Goal: Book appointment/travel/reservation

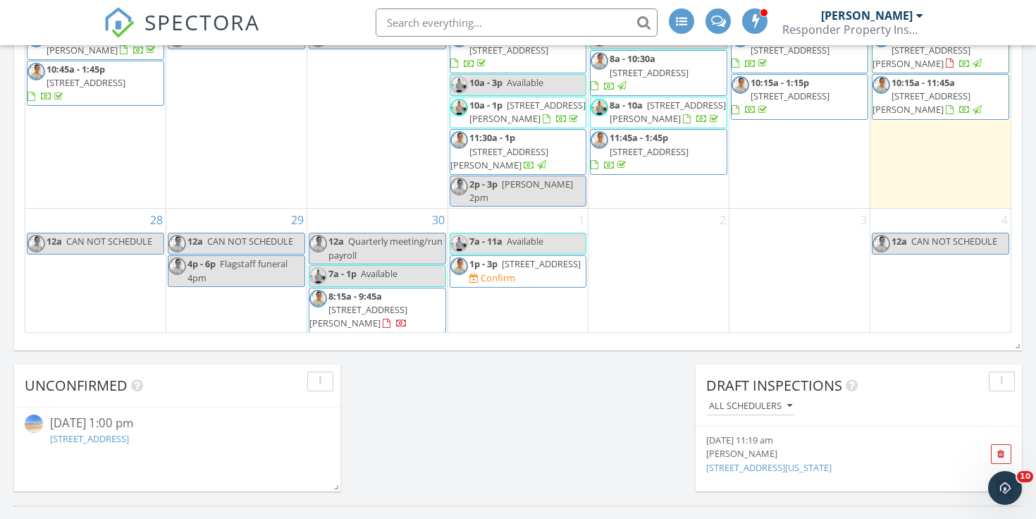
scroll to position [234, 0]
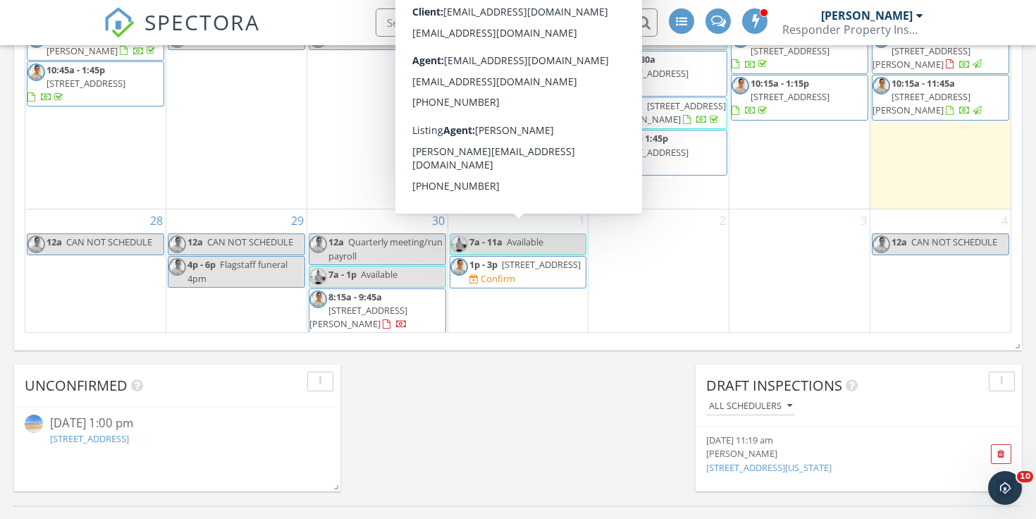
click at [536, 258] on span "[STREET_ADDRESS]" at bounding box center [541, 264] width 79 height 13
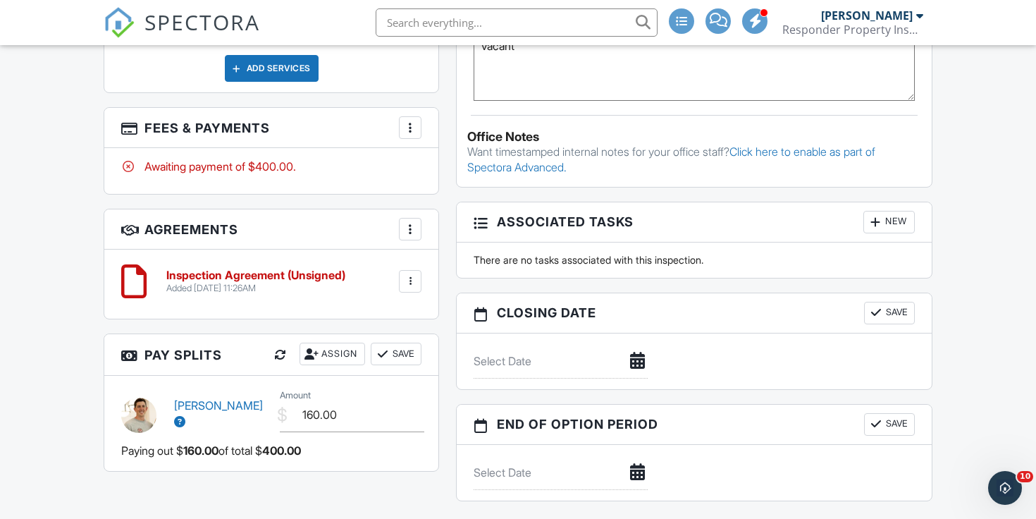
scroll to position [1122, 0]
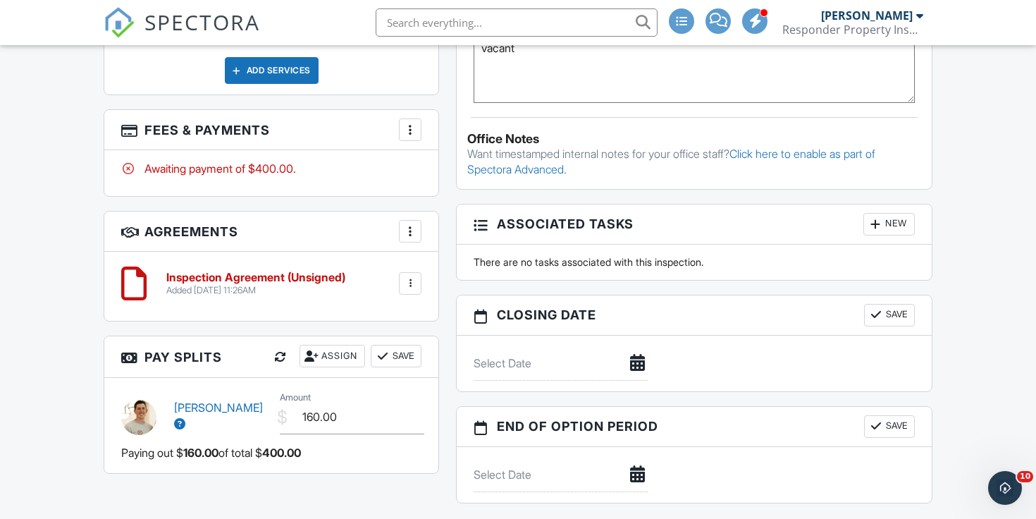
click at [423, 138] on h3 "Fees & Payments More Edit Fees & Payments Add Services View Invoice Paid In Full" at bounding box center [271, 130] width 334 height 40
click at [414, 137] on div at bounding box center [410, 130] width 14 height 14
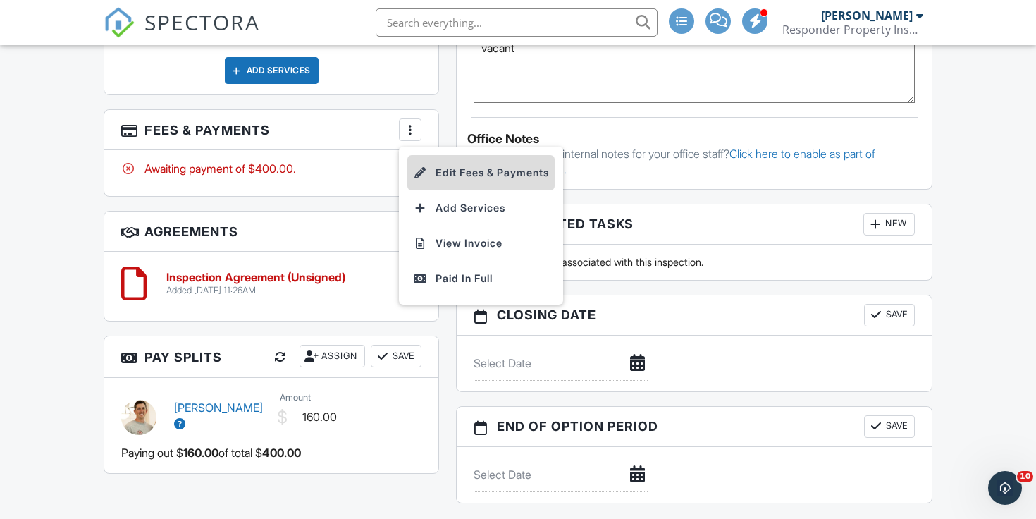
click at [443, 178] on li "Edit Fees & Payments" at bounding box center [480, 172] width 147 height 35
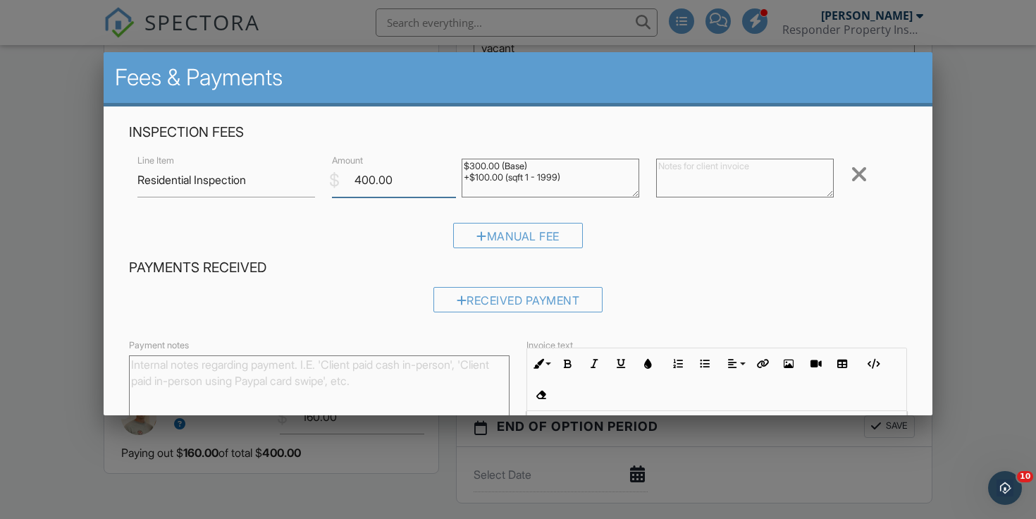
click at [377, 178] on input "400.00" at bounding box center [394, 180] width 124 height 35
type input "375.00"
click at [714, 185] on textarea at bounding box center [745, 178] width 178 height 39
type textarea "discount"
click at [780, 316] on div "Received Payment" at bounding box center [518, 304] width 778 height 36
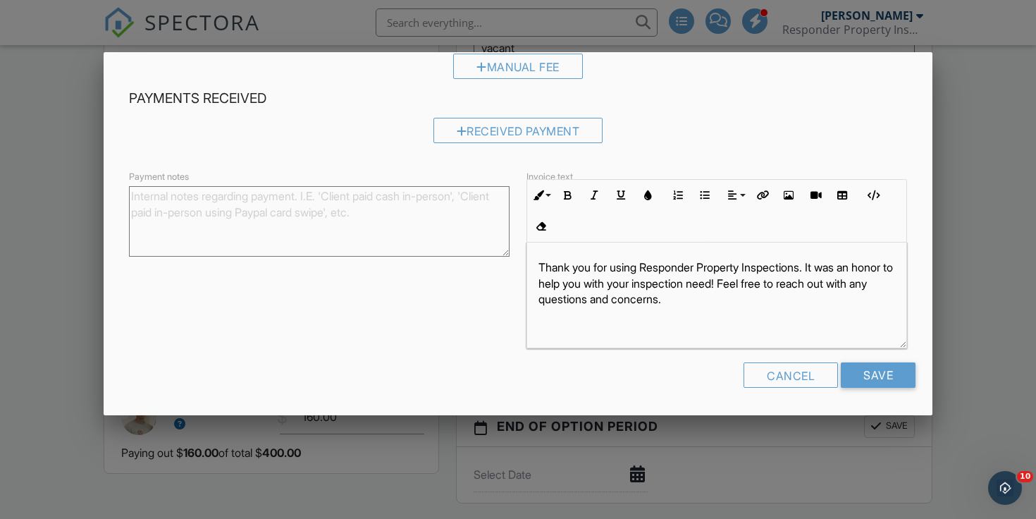
scroll to position [168, 0]
click at [874, 383] on input "Save" at bounding box center [878, 375] width 75 height 25
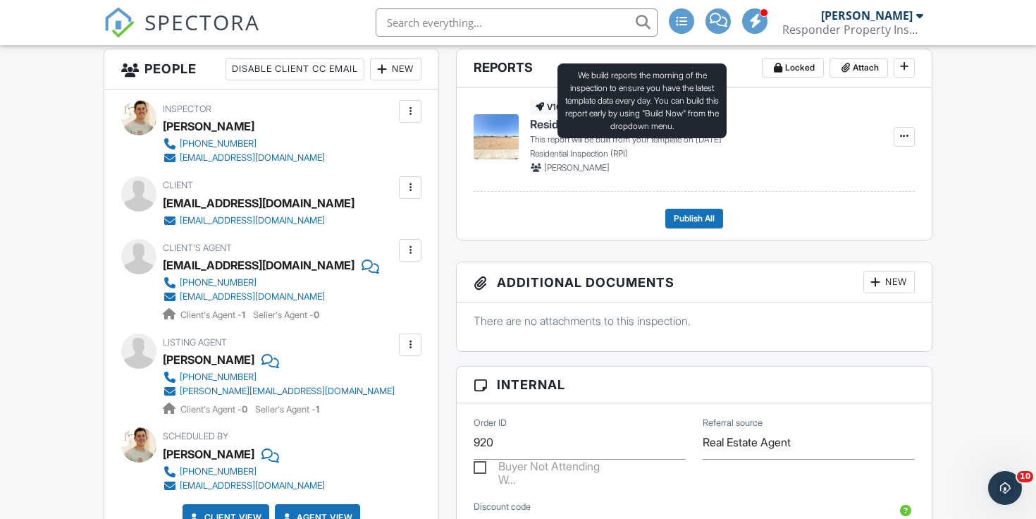
scroll to position [508, 0]
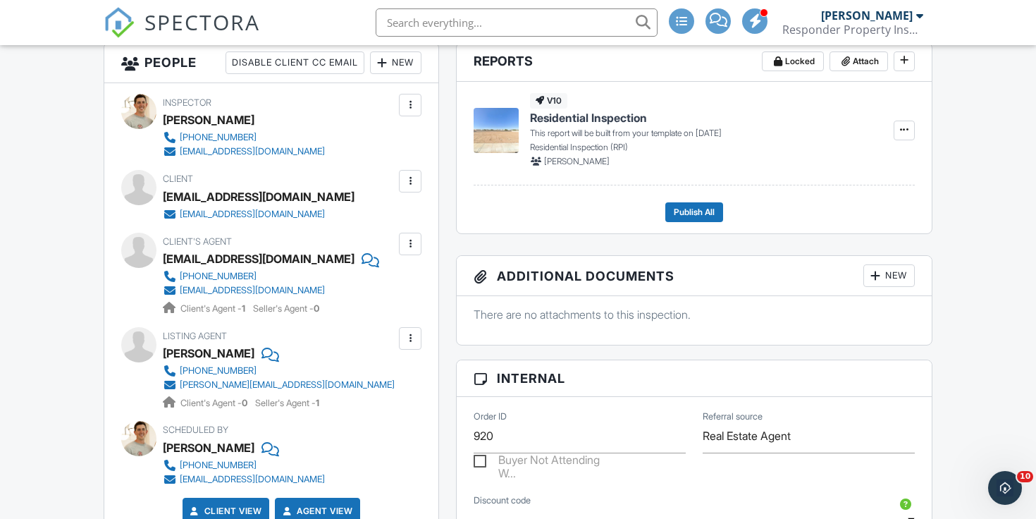
click at [411, 188] on div at bounding box center [410, 181] width 14 height 14
click at [341, 242] on li "Edit" at bounding box center [377, 224] width 72 height 35
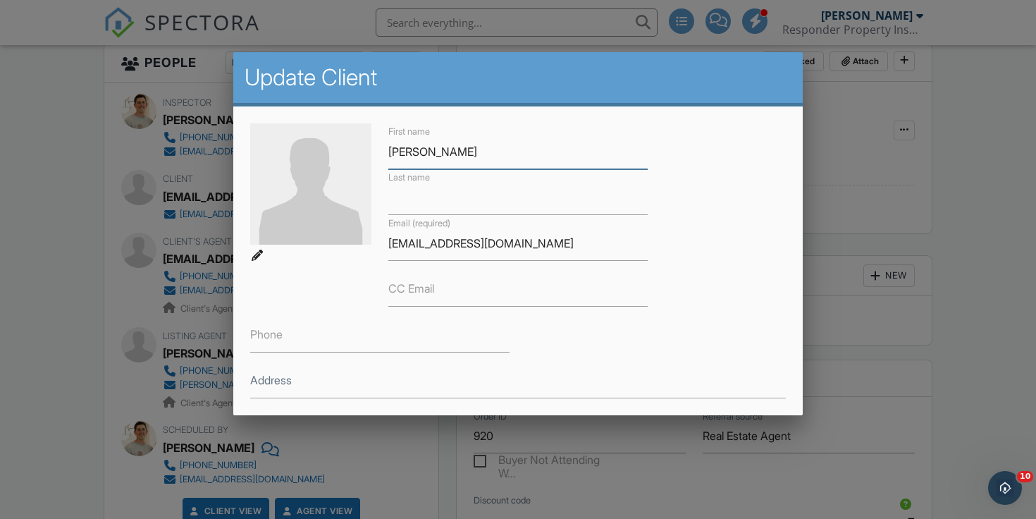
click at [413, 147] on input "Isiah" at bounding box center [517, 152] width 259 height 35
type input "Isaiah"
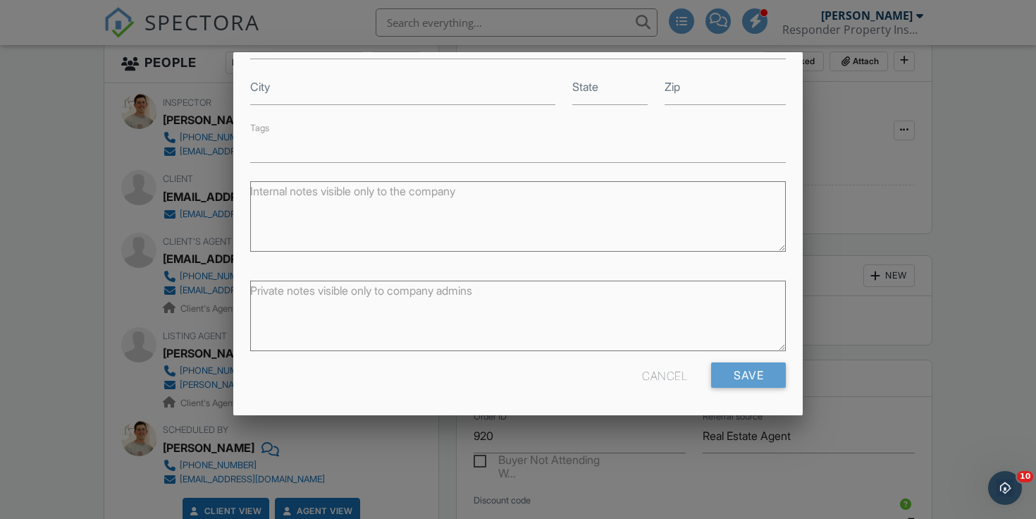
scroll to position [338, 0]
type input "Tapia"
click at [744, 384] on input "Save" at bounding box center [748, 375] width 75 height 25
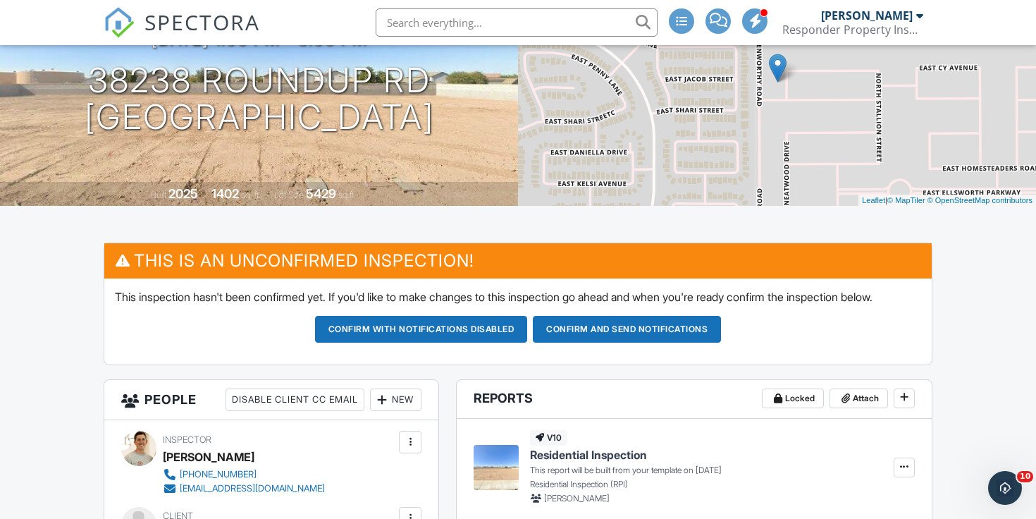
scroll to position [175, 0]
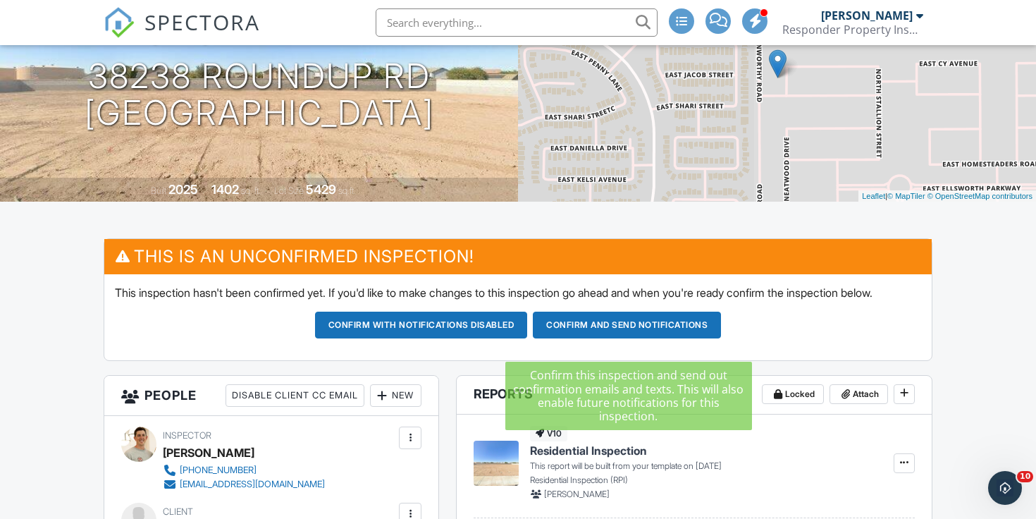
click at [592, 338] on button "Confirm and send notifications" at bounding box center [627, 325] width 188 height 27
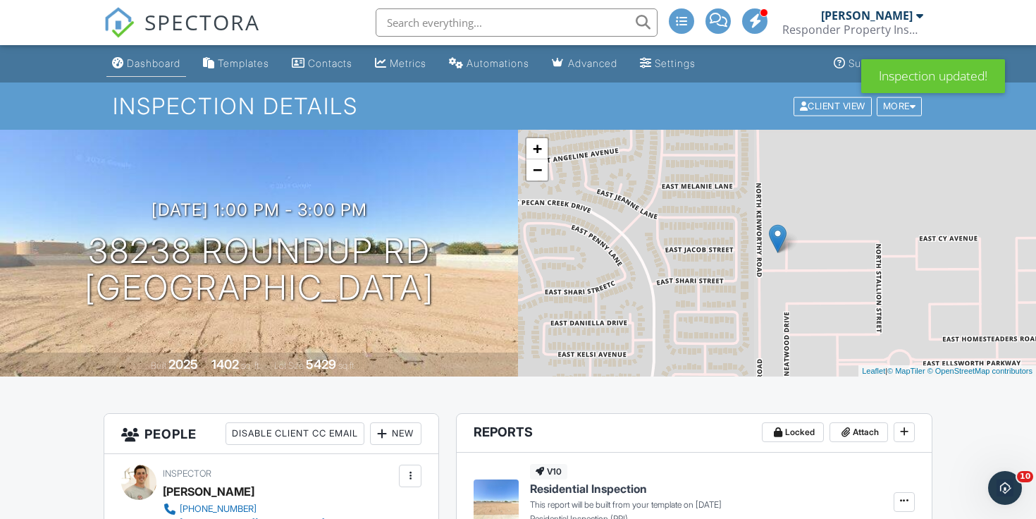
click at [147, 66] on div "Dashboard" at bounding box center [154, 63] width 54 height 12
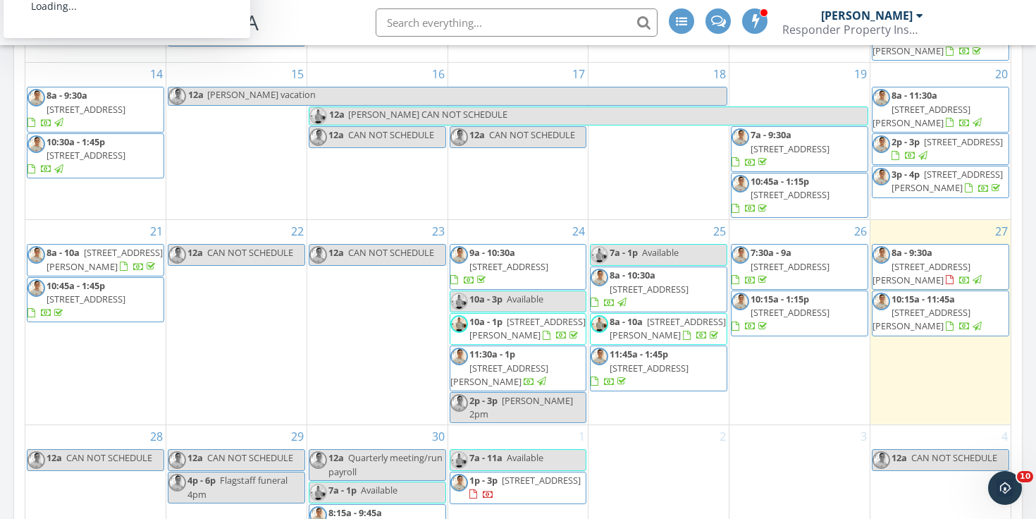
scroll to position [768, 0]
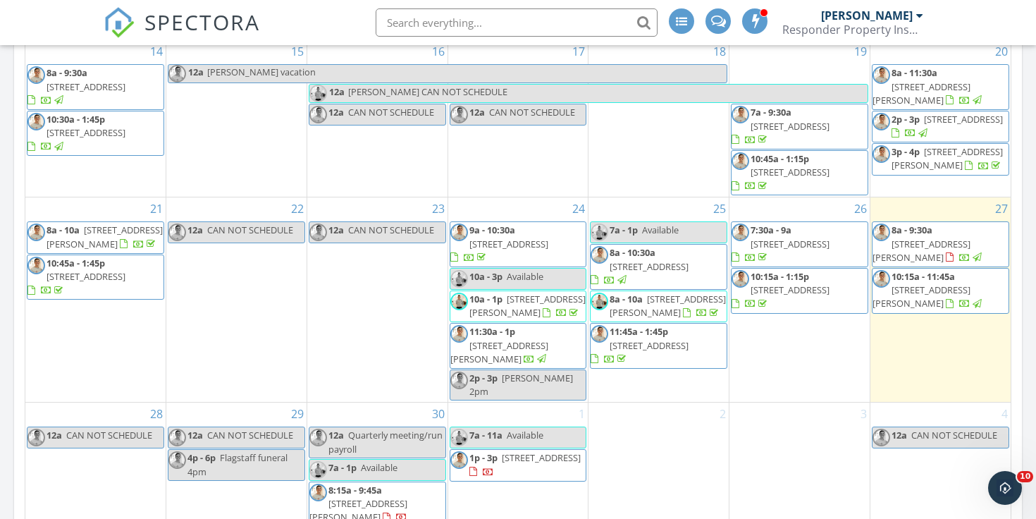
click at [509, 402] on div "1 7a - 11a Available 1p - 3p [STREET_ADDRESS]" at bounding box center [518, 481] width 140 height 158
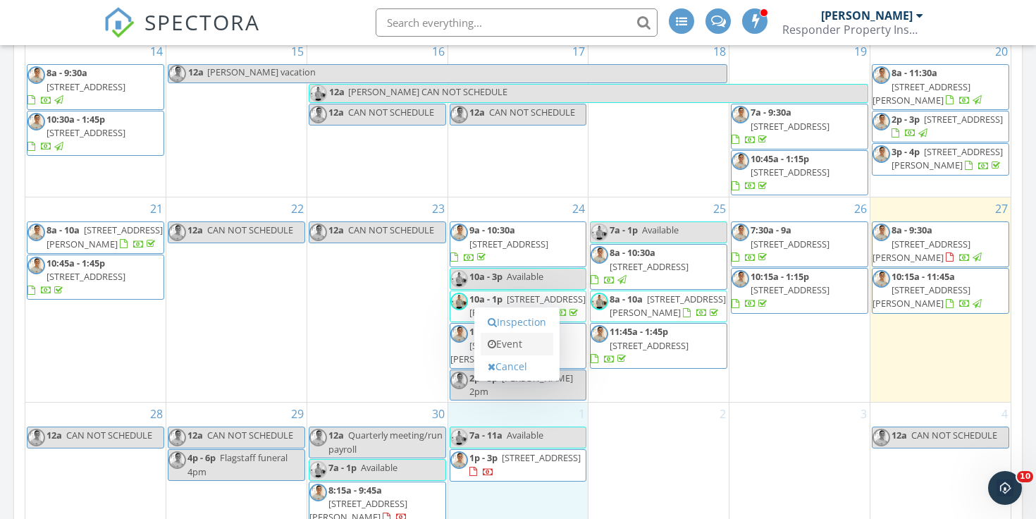
click at [524, 338] on link "Event" at bounding box center [517, 344] width 73 height 23
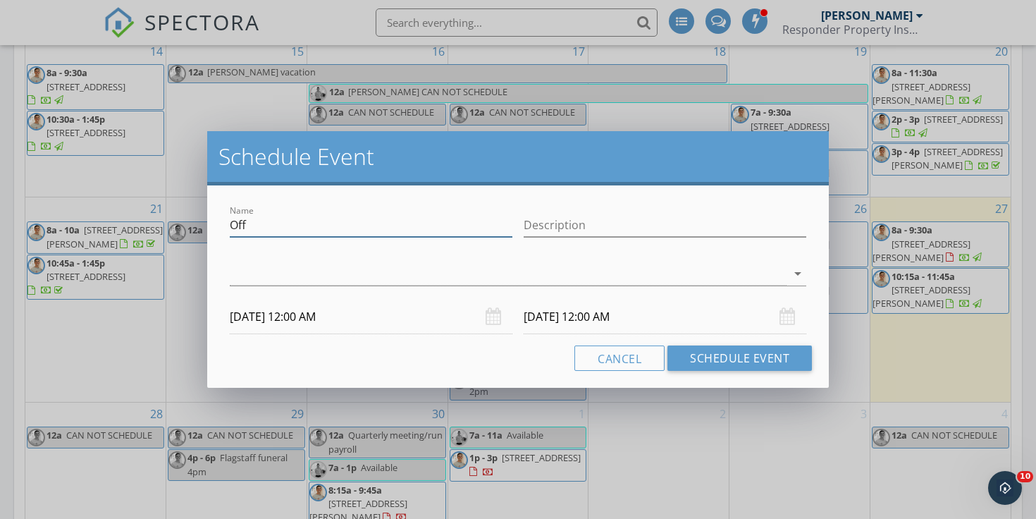
click at [446, 230] on input "Off" at bounding box center [371, 225] width 283 height 23
type input "[PERSON_NAME] appt 8:20"
click at [446, 271] on div at bounding box center [508, 273] width 557 height 23
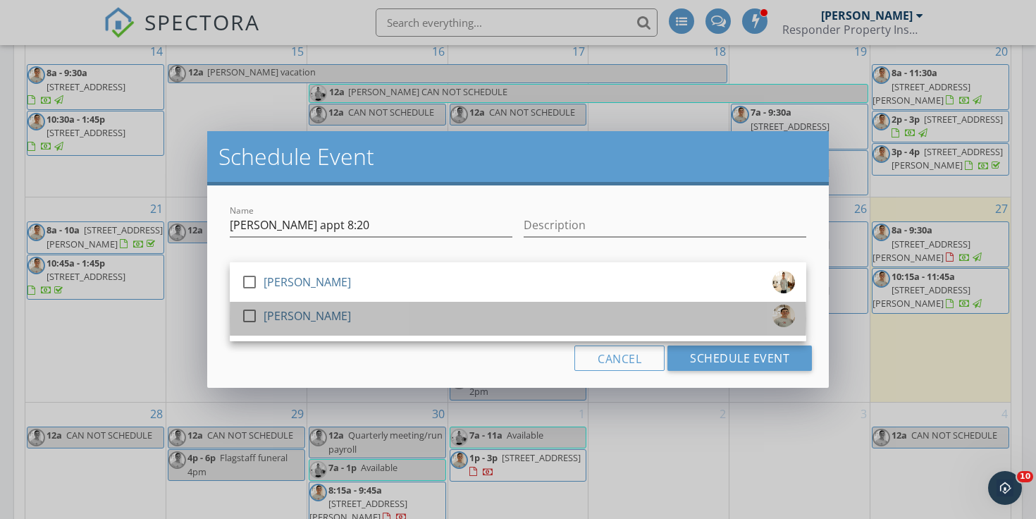
click at [383, 319] on div "check_box_outline_blank [PERSON_NAME]" at bounding box center [518, 319] width 554 height 28
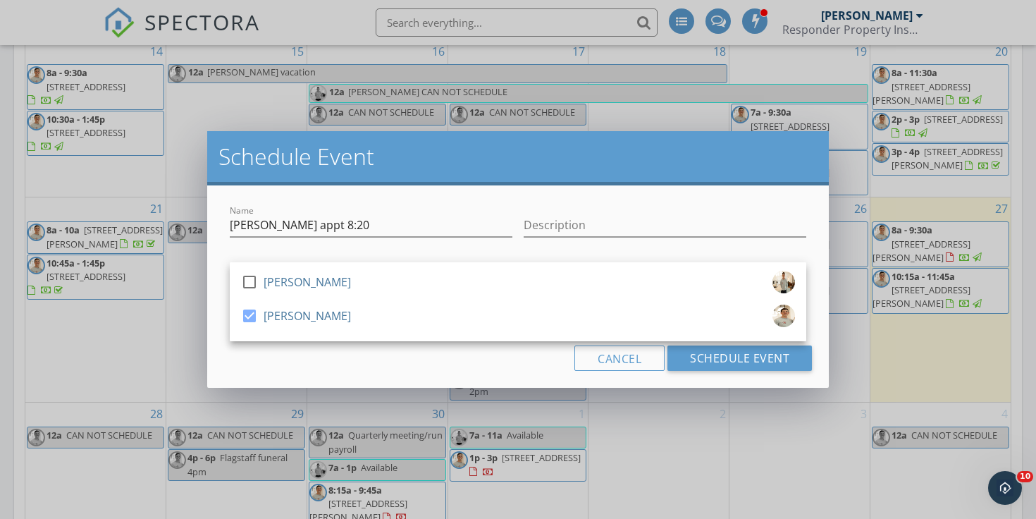
click at [384, 362] on div "Cancel Schedule Event" at bounding box center [518, 357] width 588 height 25
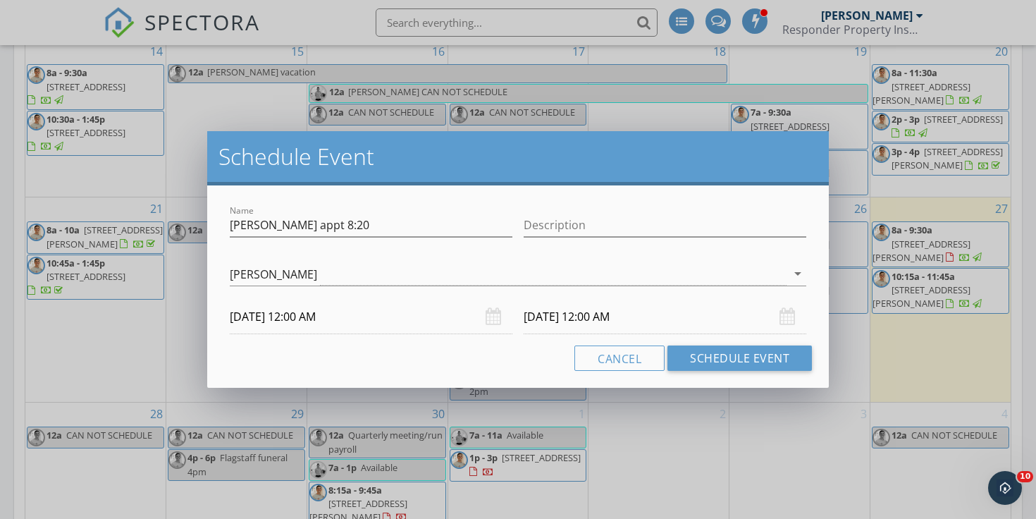
click at [372, 316] on input "[DATE] 12:00 AM" at bounding box center [371, 317] width 283 height 35
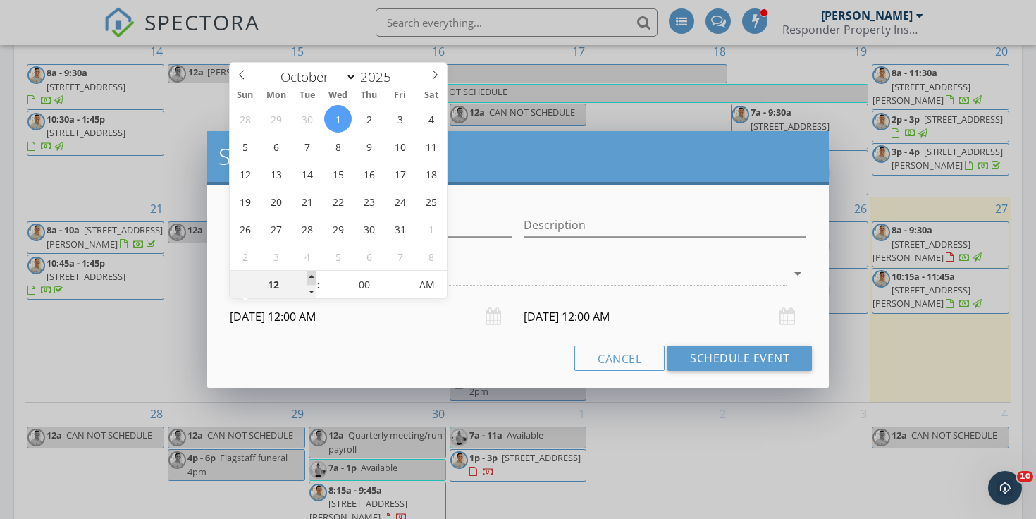
type input "01"
type input "[DATE] 1:00 AM"
click at [308, 273] on span at bounding box center [312, 278] width 10 height 14
type input "02"
type input "[DATE] 2:00 AM"
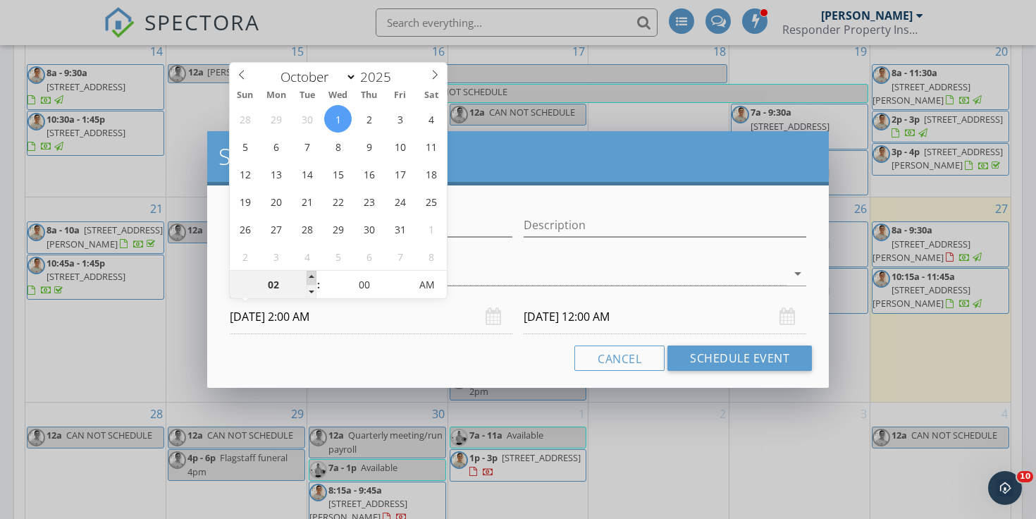
click at [308, 273] on span at bounding box center [312, 278] width 10 height 14
type input "03"
type input "[DATE] 3:00 AM"
click at [308, 273] on span at bounding box center [312, 278] width 10 height 14
type input "04"
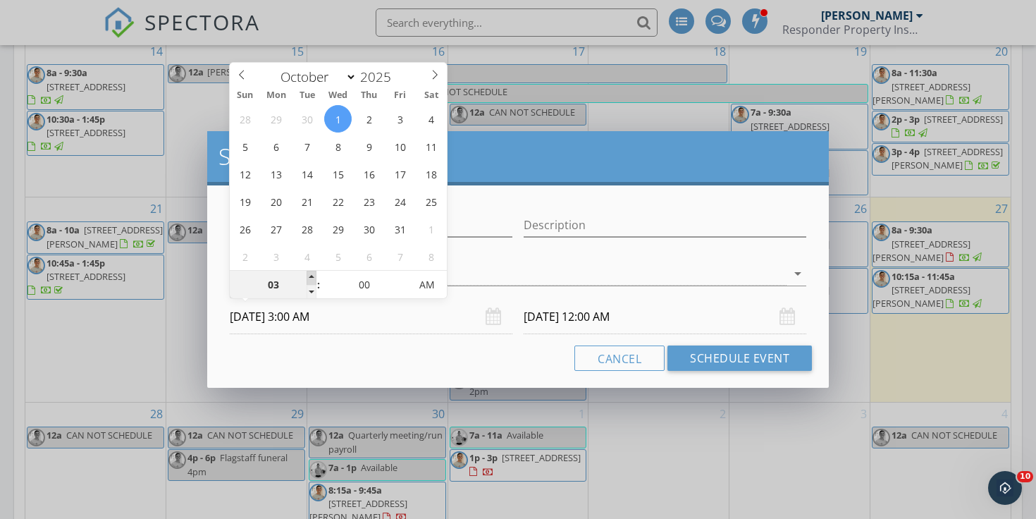
type input "[DATE] 4:00 AM"
click at [308, 273] on span at bounding box center [312, 278] width 10 height 14
type input "05"
type input "[DATE] 5:00 AM"
click at [308, 273] on span at bounding box center [312, 278] width 10 height 14
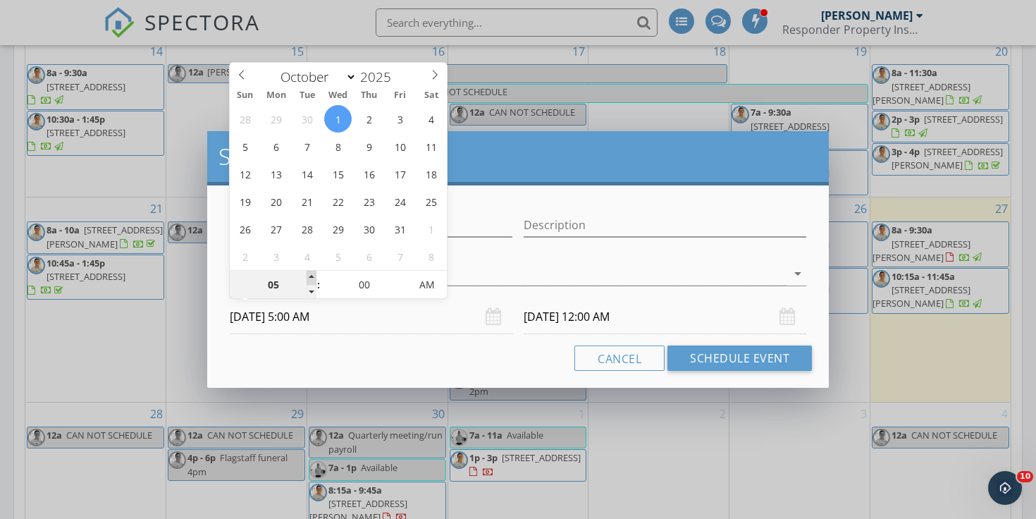
type input "06"
type input "[DATE] 6:00 AM"
click at [308, 273] on span at bounding box center [312, 278] width 10 height 14
type input "06"
type input "[DATE] 6:00 AM"
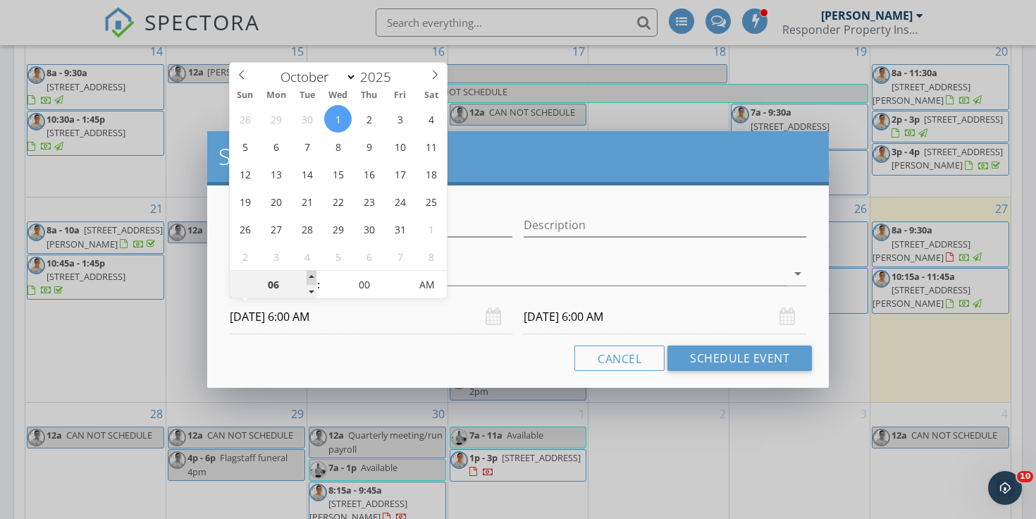
type input "07"
type input "[DATE] 7:00 AM"
click at [308, 273] on span at bounding box center [312, 278] width 10 height 14
type input "07"
type input "[DATE] 7:00 AM"
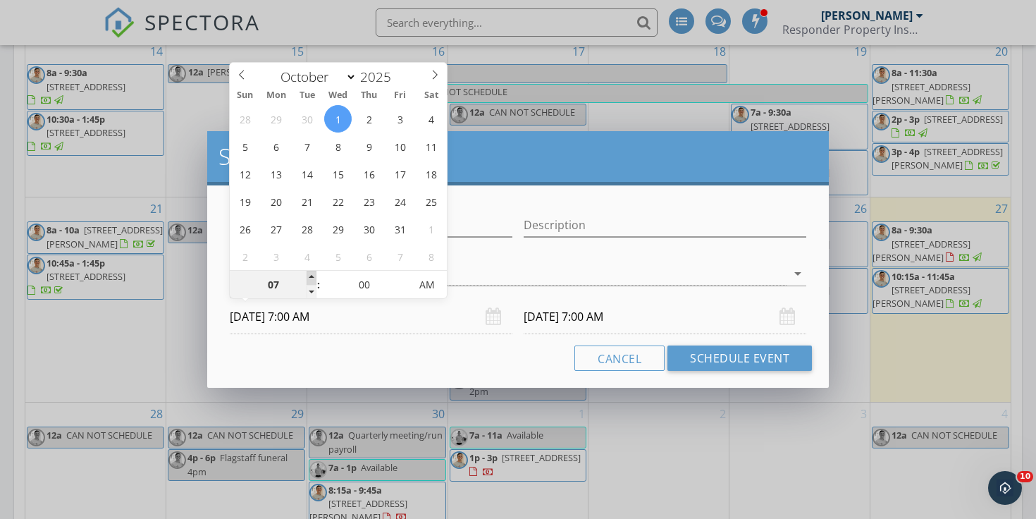
type input "08"
type input "[DATE] 8:00 AM"
click at [308, 273] on span at bounding box center [312, 278] width 10 height 14
type input "08"
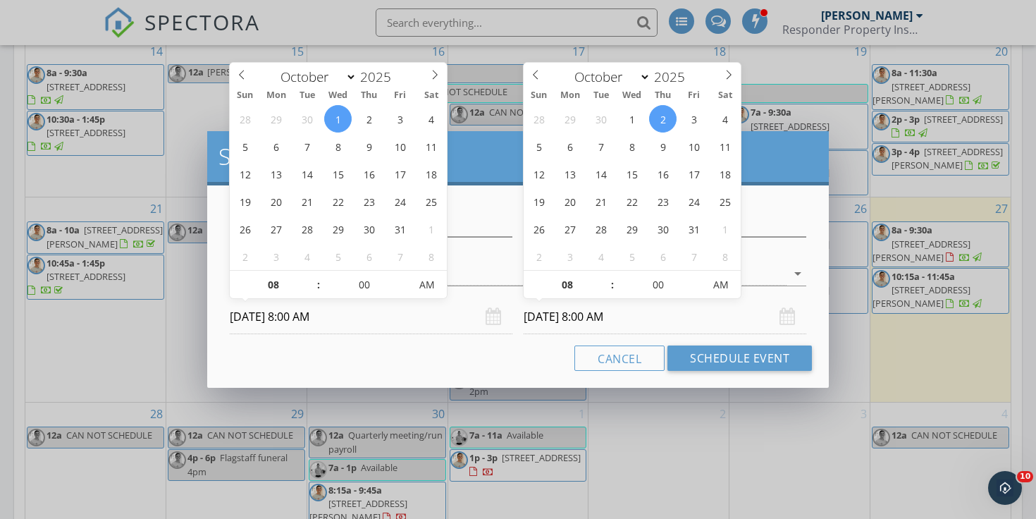
click at [538, 322] on input "[DATE] 8:00 AM" at bounding box center [665, 317] width 283 height 35
type input "[DATE] 8:00 AM"
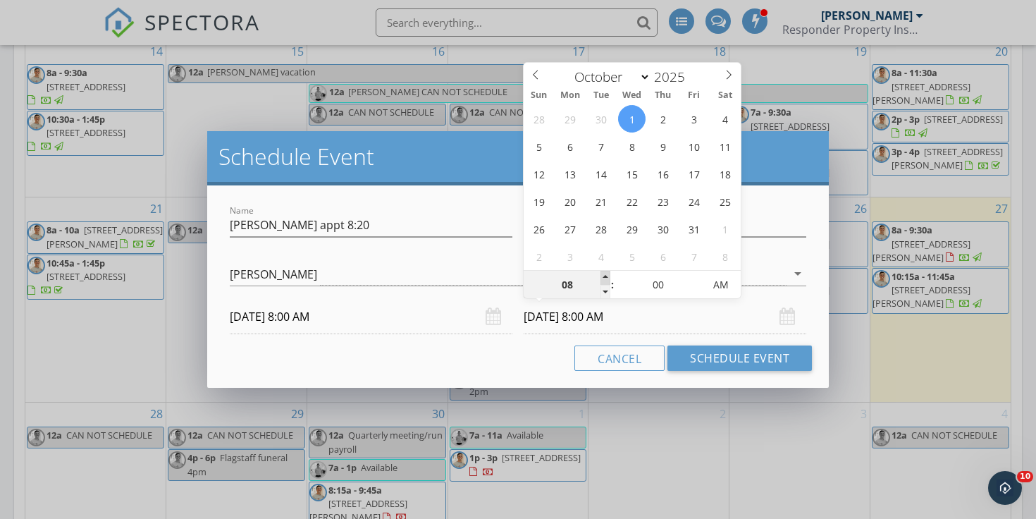
type input "09"
type input "[DATE] 9:00 AM"
click at [602, 278] on span at bounding box center [606, 278] width 10 height 14
click at [788, 353] on button "Schedule Event" at bounding box center [740, 357] width 145 height 25
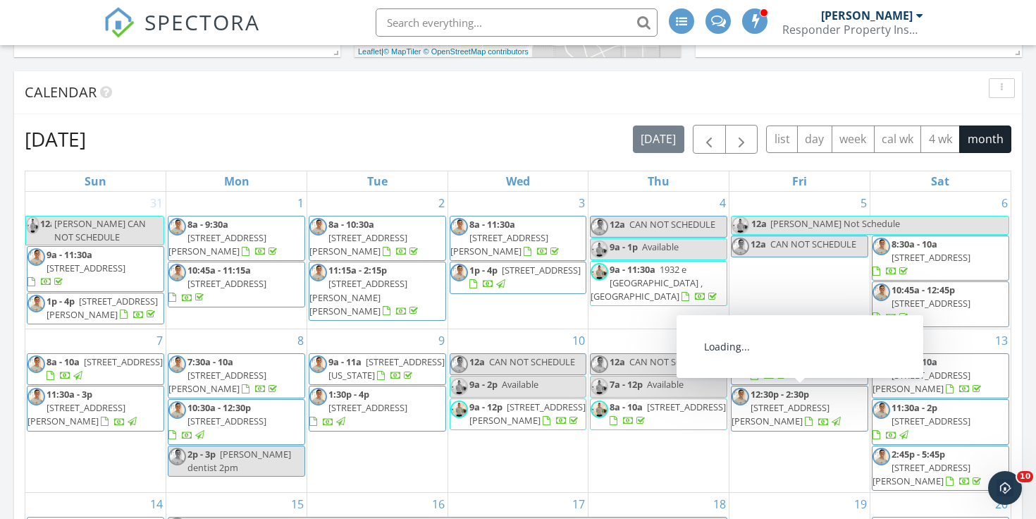
scroll to position [531, 0]
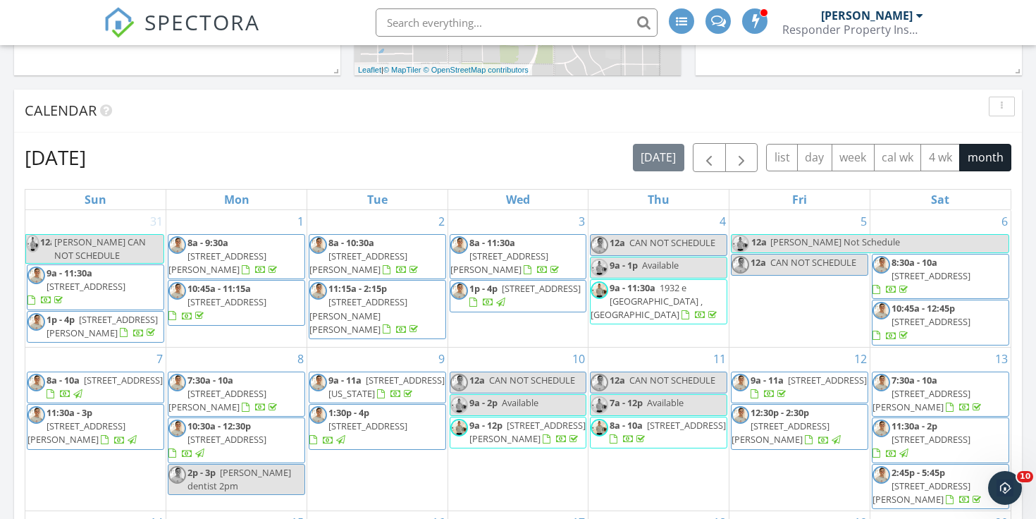
click at [613, 94] on div "Calendar" at bounding box center [518, 111] width 1008 height 43
click at [745, 159] on span "button" at bounding box center [741, 157] width 17 height 17
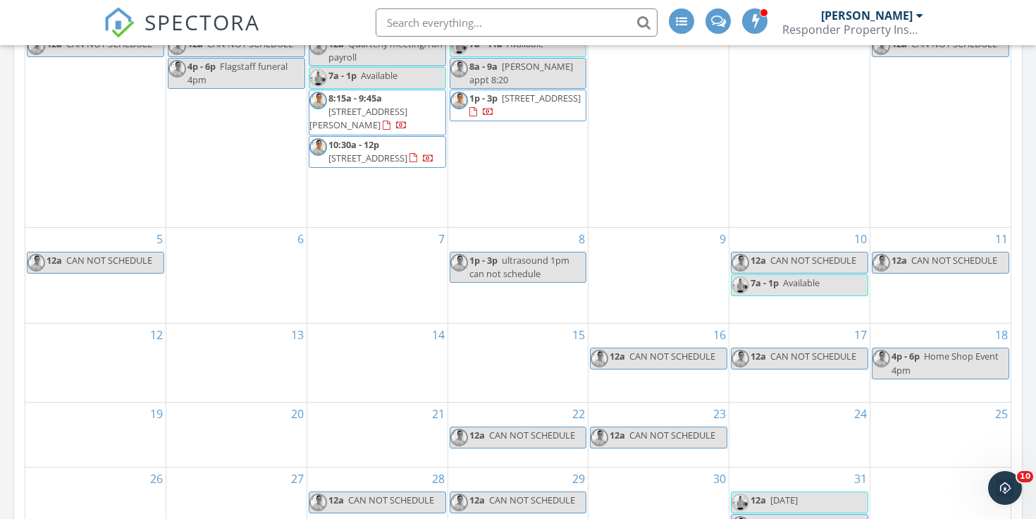
scroll to position [732, 0]
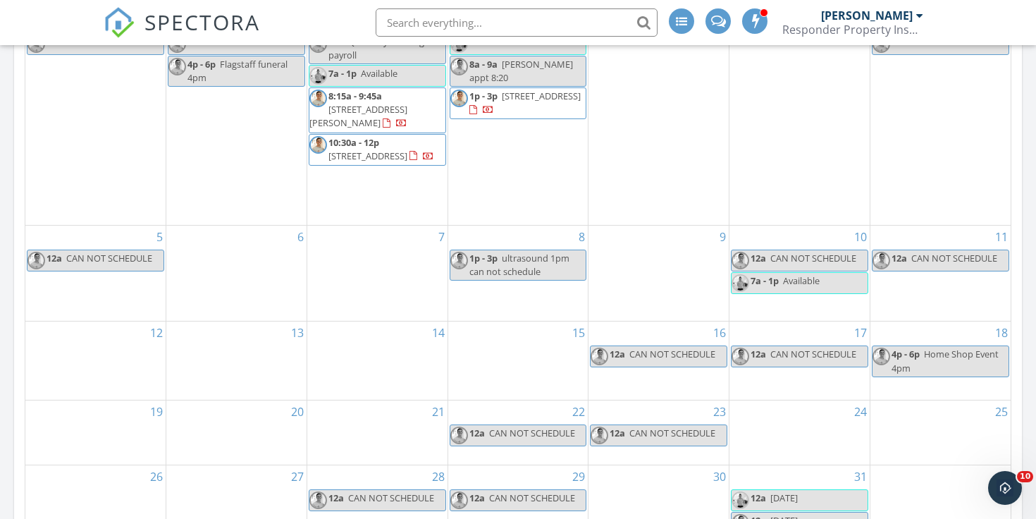
click at [548, 321] on div "15" at bounding box center [518, 360] width 140 height 78
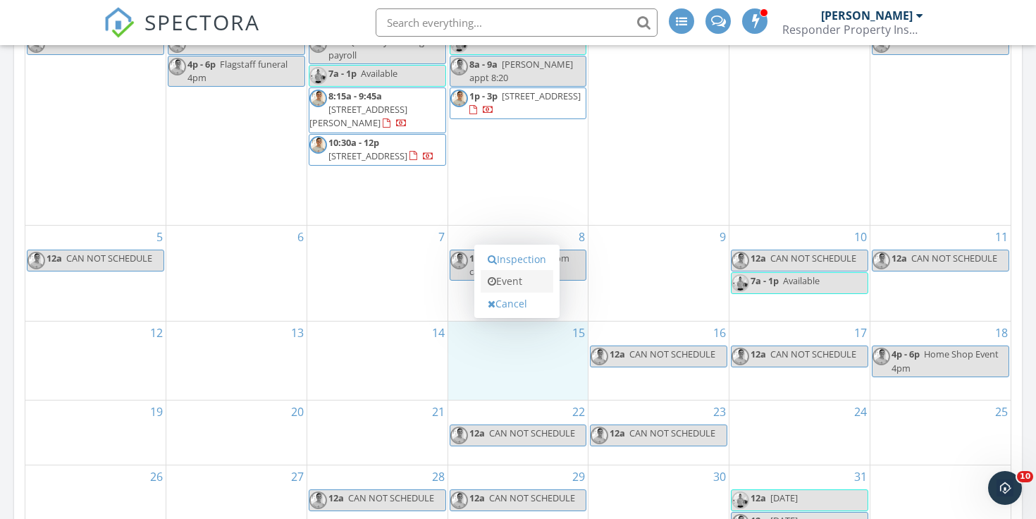
click at [535, 287] on link "Event" at bounding box center [517, 281] width 73 height 23
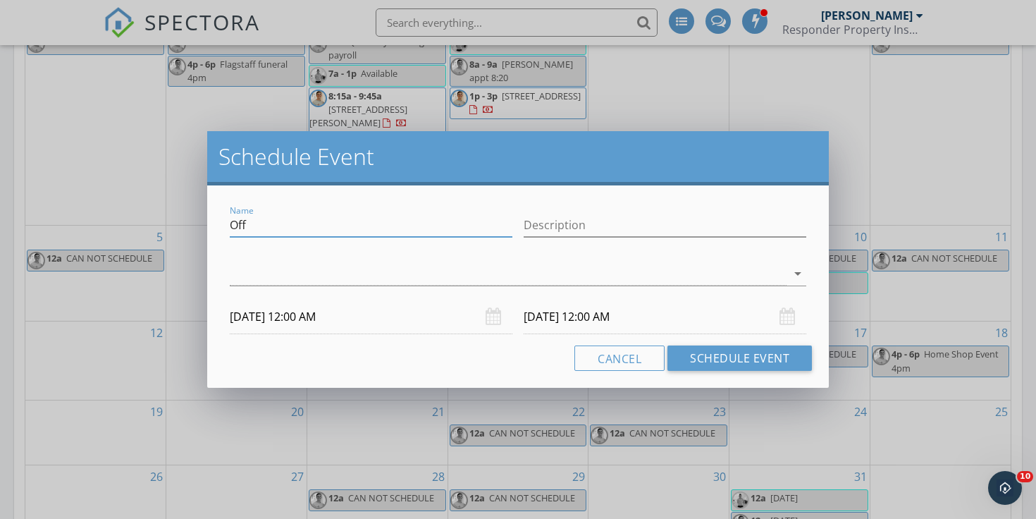
click at [474, 225] on input "Off" at bounding box center [371, 225] width 283 height 23
type input "[PERSON_NAME]/teacher 3:40pm"
click at [411, 285] on div at bounding box center [508, 273] width 557 height 23
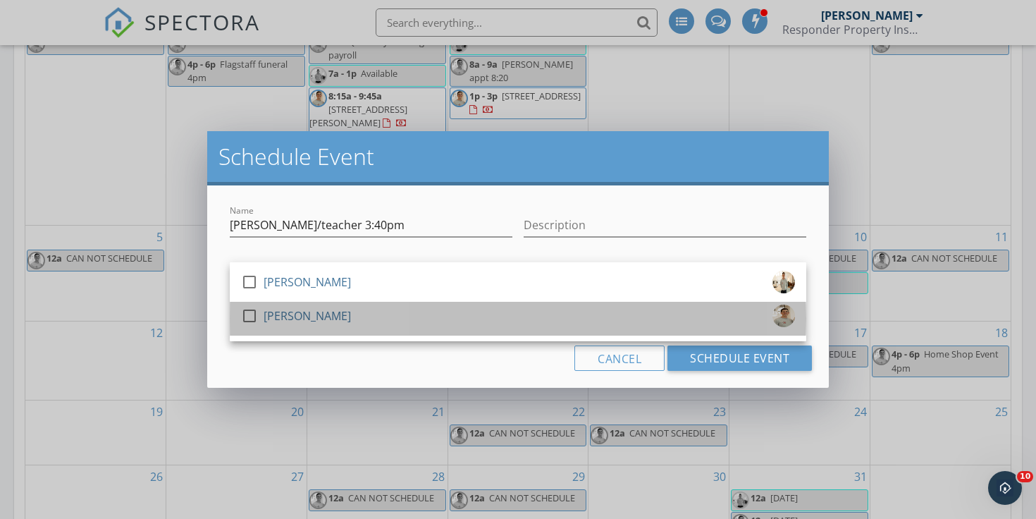
click at [394, 317] on div "check_box_outline_blank [PERSON_NAME]" at bounding box center [518, 319] width 554 height 28
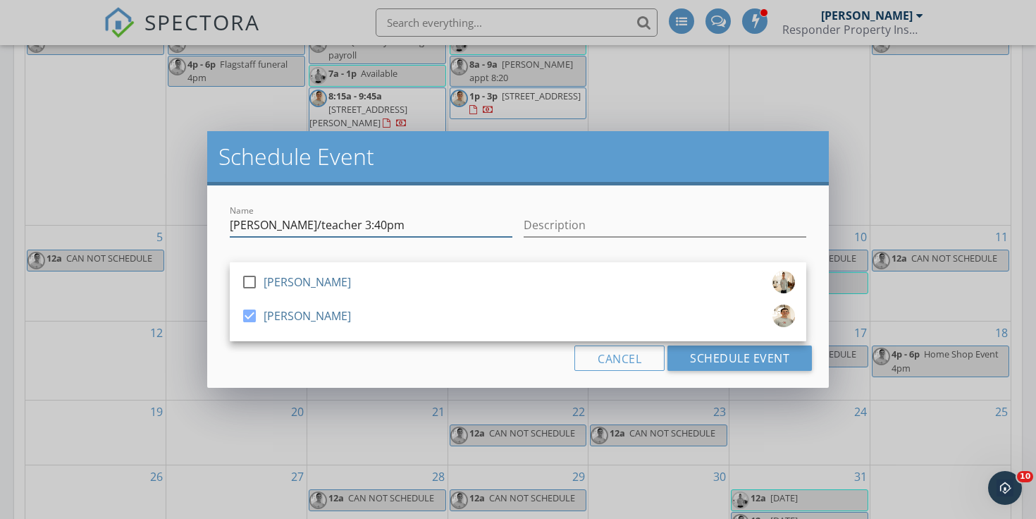
click at [418, 216] on input "[PERSON_NAME]/teacher 3:40pm" at bounding box center [371, 225] width 283 height 23
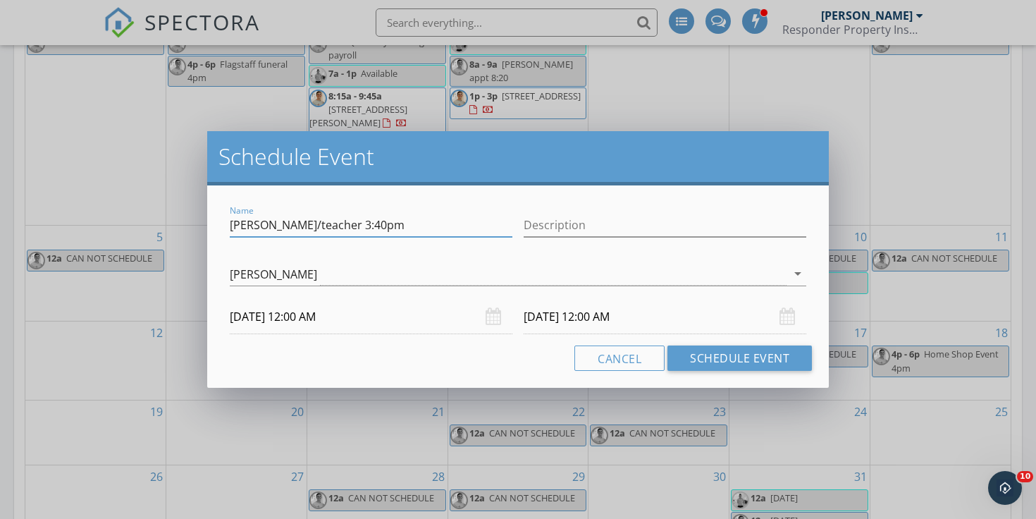
click at [353, 320] on input "[DATE] 12:00 AM" at bounding box center [371, 317] width 283 height 35
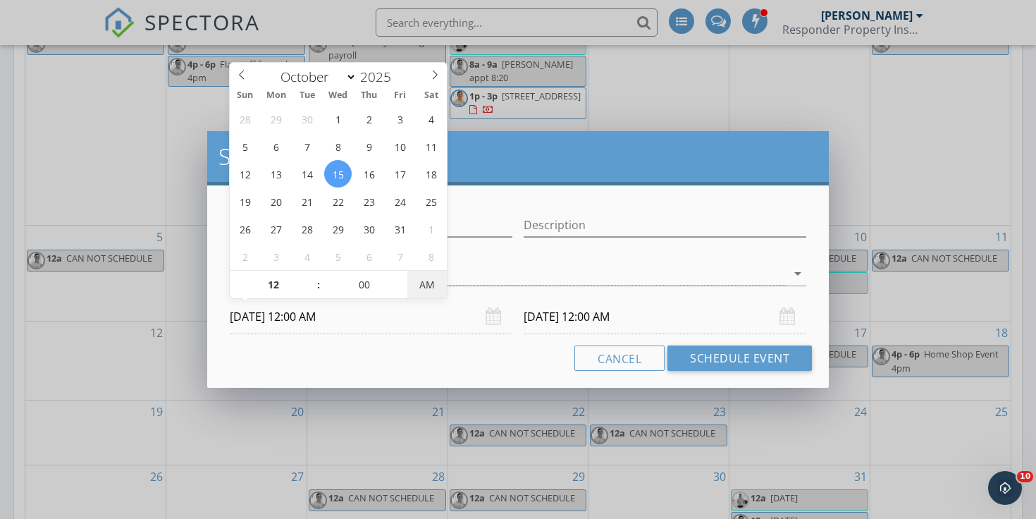
type input "[DATE] 12:00 PM"
type input "01"
type input "[DATE] 1:00 PM"
click at [312, 278] on span at bounding box center [312, 278] width 10 height 14
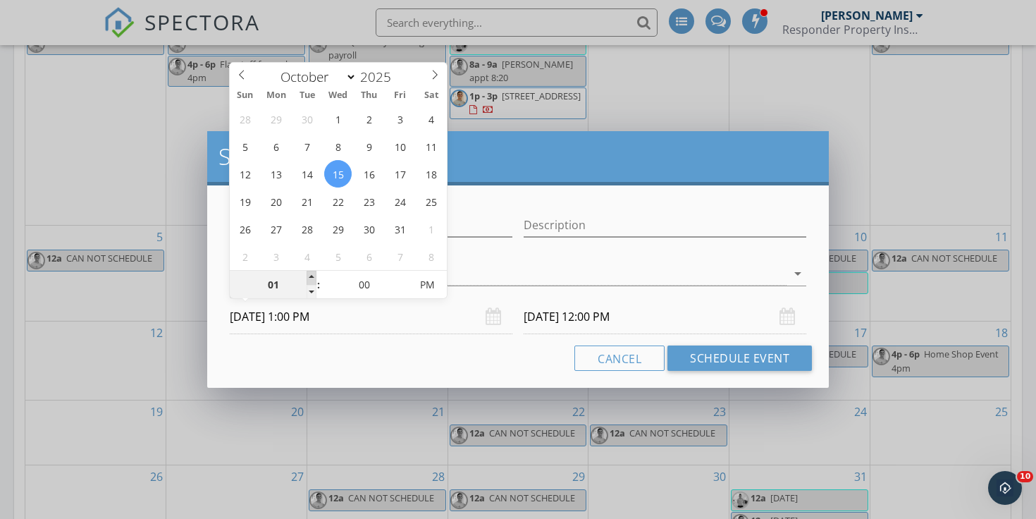
type input "01"
type input "[DATE] 1:00 PM"
type input "02"
type input "[DATE] 2:00 PM"
click at [312, 278] on span at bounding box center [312, 278] width 10 height 14
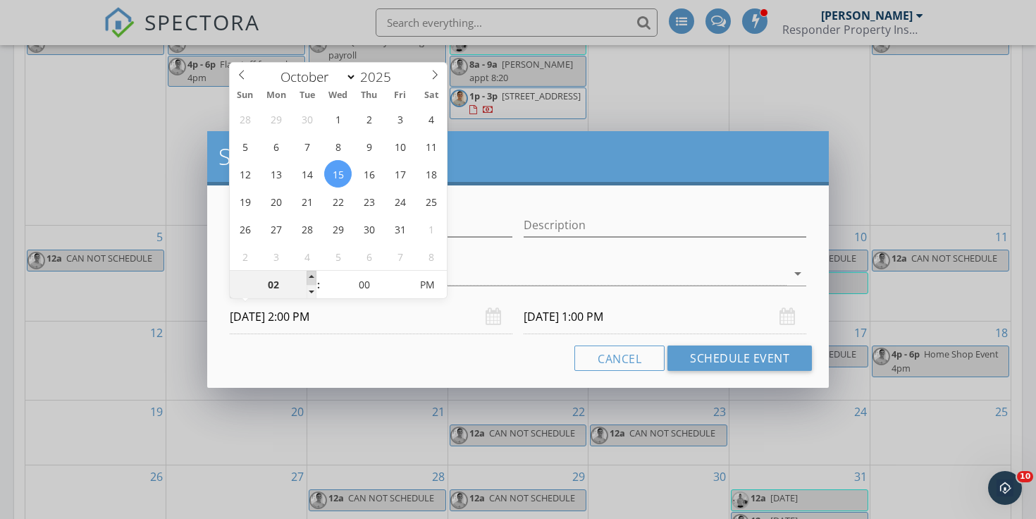
type input "03"
type input "[DATE] 3:00 PM"
click at [312, 278] on span at bounding box center [312, 278] width 10 height 14
type input "03"
type input "[DATE] 3:00 PM"
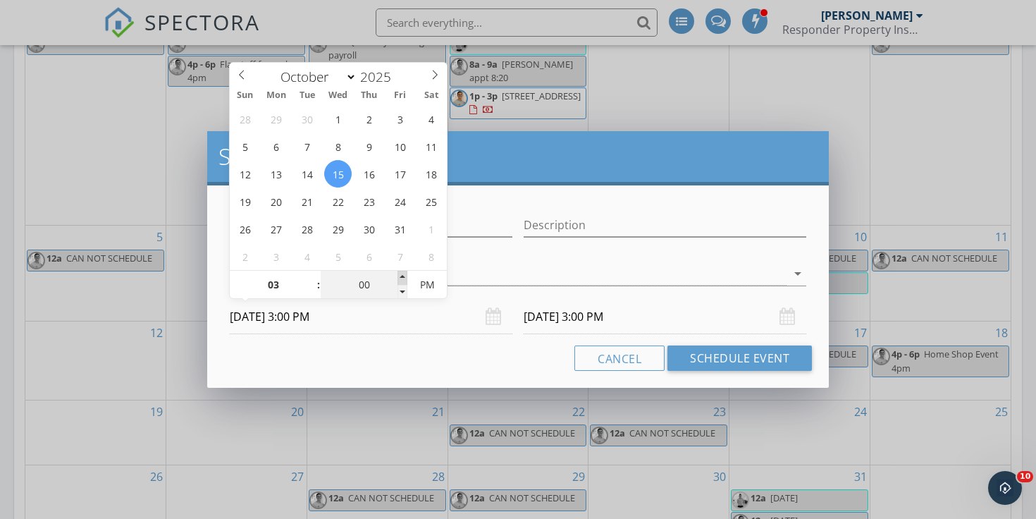
type input "05"
type input "[DATE] 3:05 PM"
click at [405, 273] on span at bounding box center [403, 278] width 10 height 14
type input "10"
type input "[DATE] 3:10 PM"
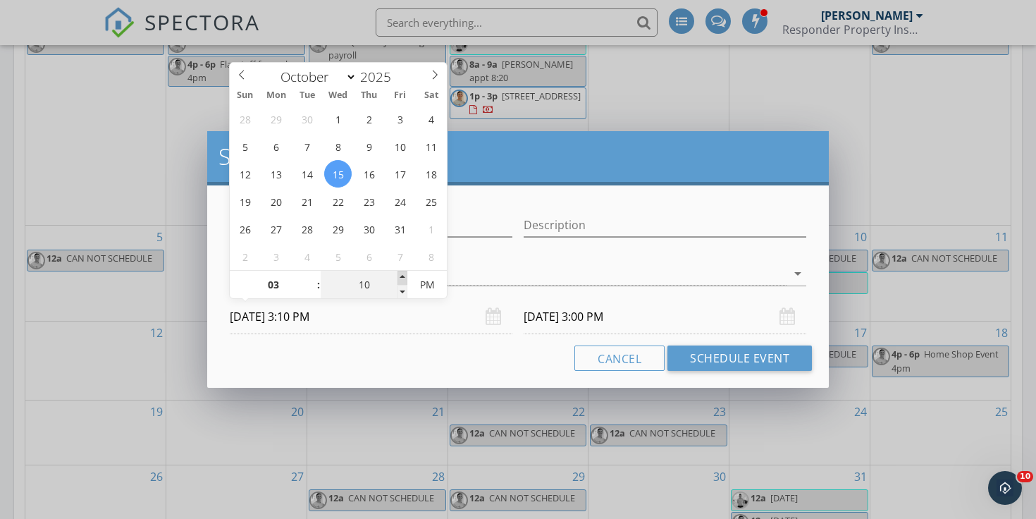
click at [405, 273] on span at bounding box center [403, 278] width 10 height 14
type input "15"
type input "[DATE] 3:15 PM"
click at [405, 273] on span at bounding box center [403, 278] width 10 height 14
type input "20"
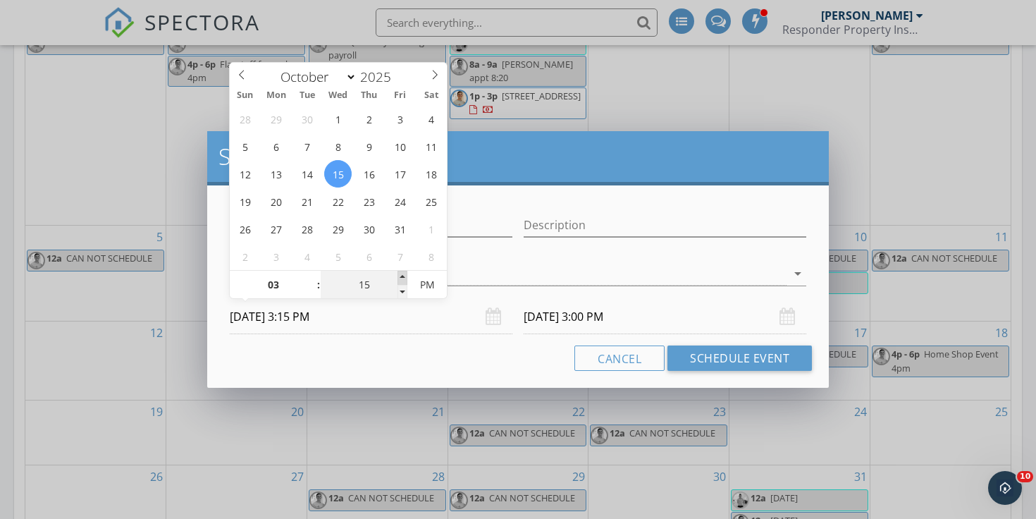
type input "[DATE] 3:20 PM"
click at [405, 273] on span at bounding box center [403, 278] width 10 height 14
type input "25"
type input "[DATE] 3:25 PM"
click at [405, 273] on span at bounding box center [403, 278] width 10 height 14
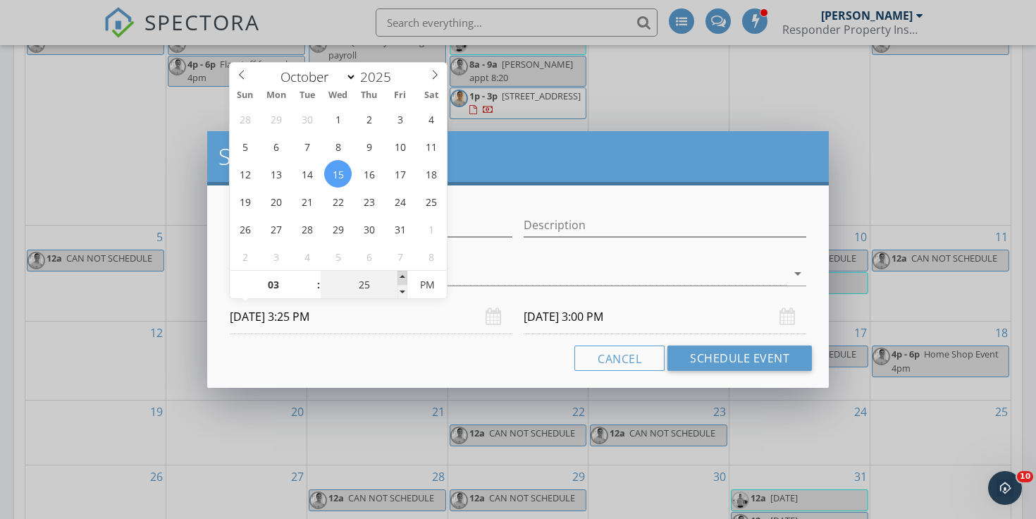
type input "30"
type input "[DATE] 3:30 PM"
click at [405, 273] on span at bounding box center [403, 278] width 10 height 14
type input "35"
type input "[DATE] 3:35 PM"
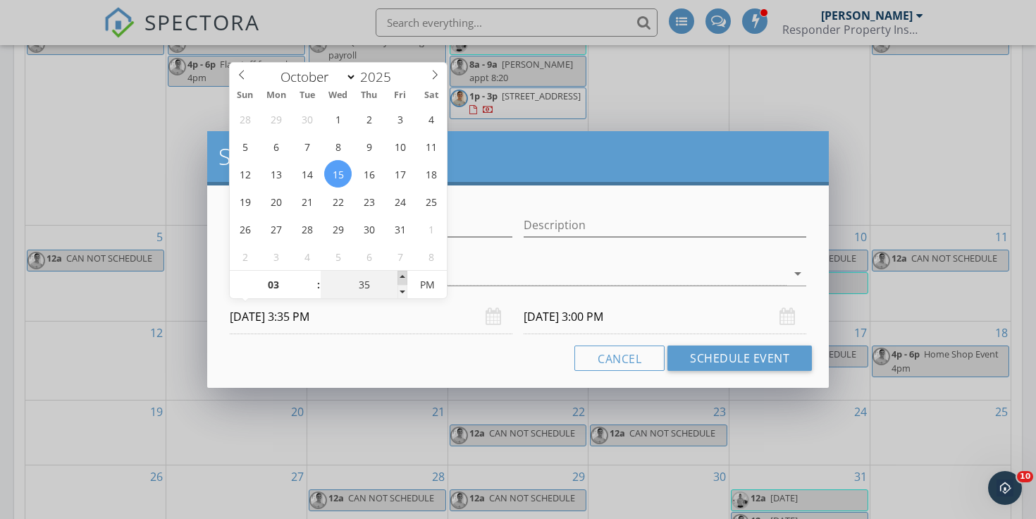
click at [405, 273] on span at bounding box center [403, 278] width 10 height 14
type input "40"
type input "[DATE] 3:40 PM"
click at [405, 273] on span at bounding box center [403, 278] width 10 height 14
type input "40"
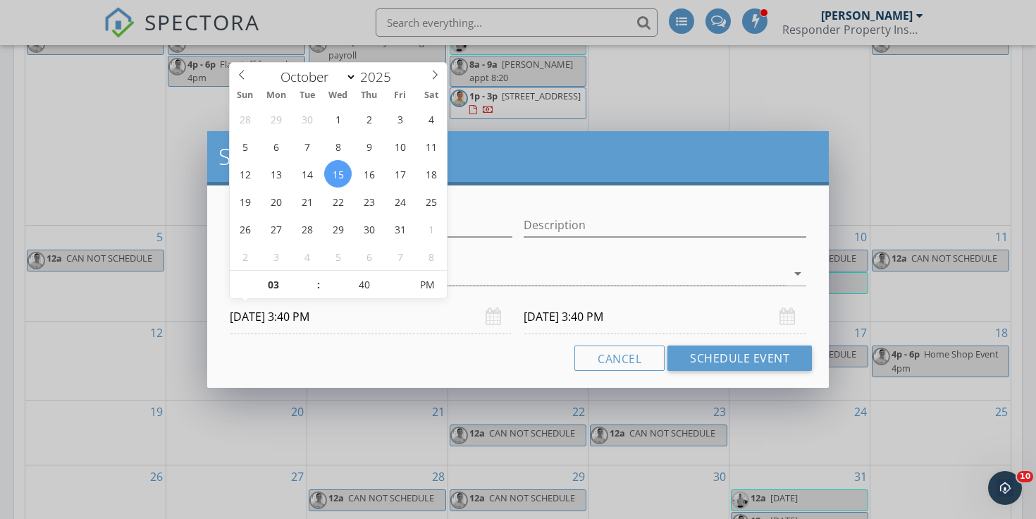
click at [548, 327] on input "[DATE] 3:40 PM" at bounding box center [665, 317] width 283 height 35
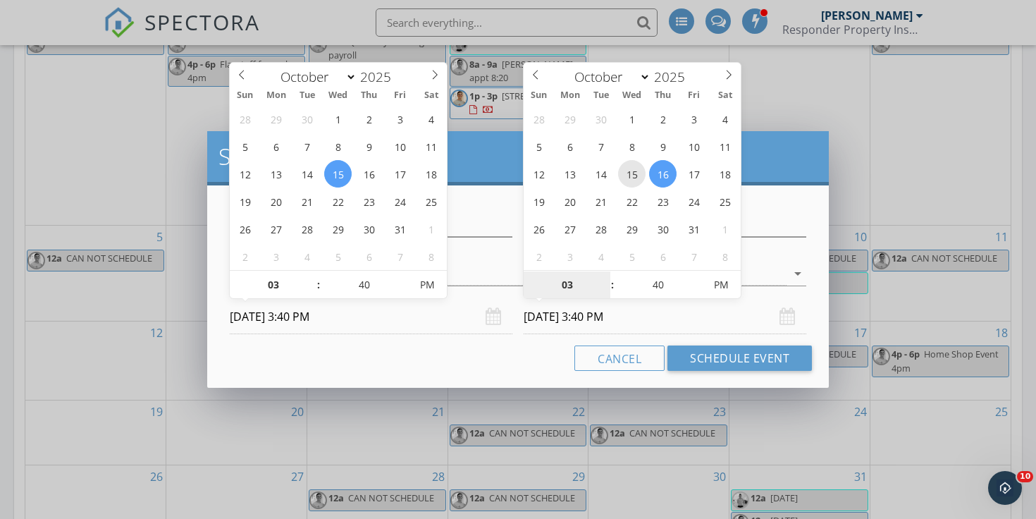
type input "[DATE] 3:40 PM"
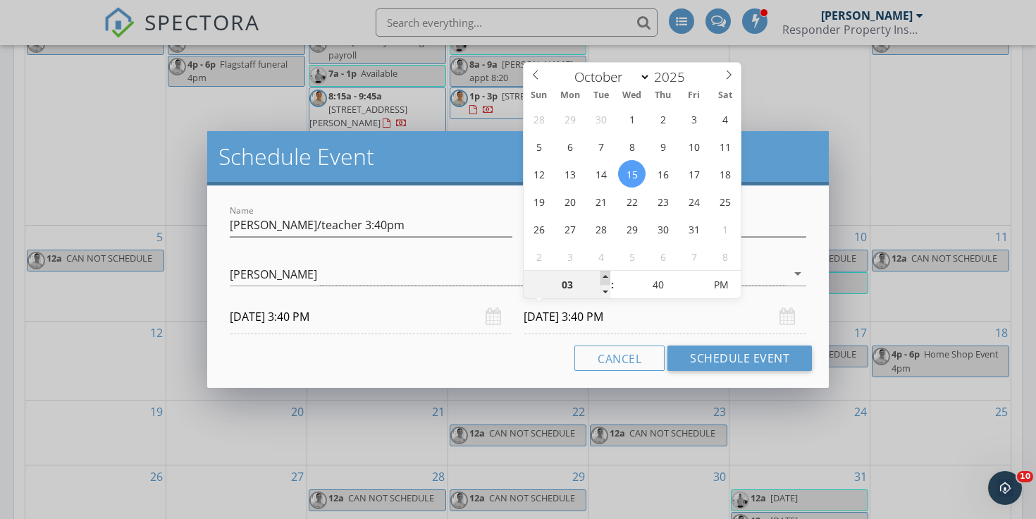
type input "04"
type input "[DATE] 4:40 PM"
click at [602, 272] on span at bounding box center [606, 278] width 10 height 14
type input "45"
type input "[DATE] 4:45 PM"
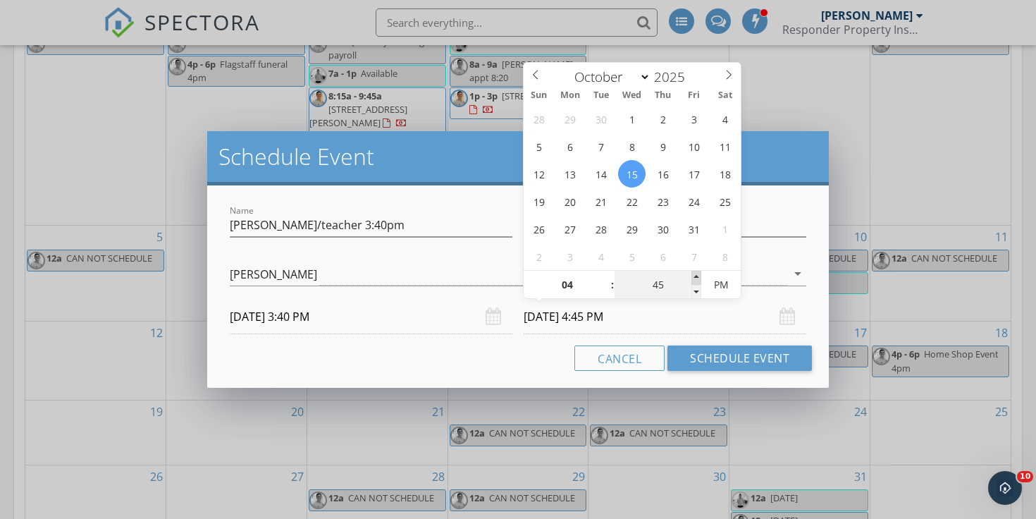
click at [697, 275] on span at bounding box center [696, 278] width 10 height 14
type input "50"
type input "[DATE] 4:50 PM"
click at [697, 275] on span at bounding box center [696, 278] width 10 height 14
type input "55"
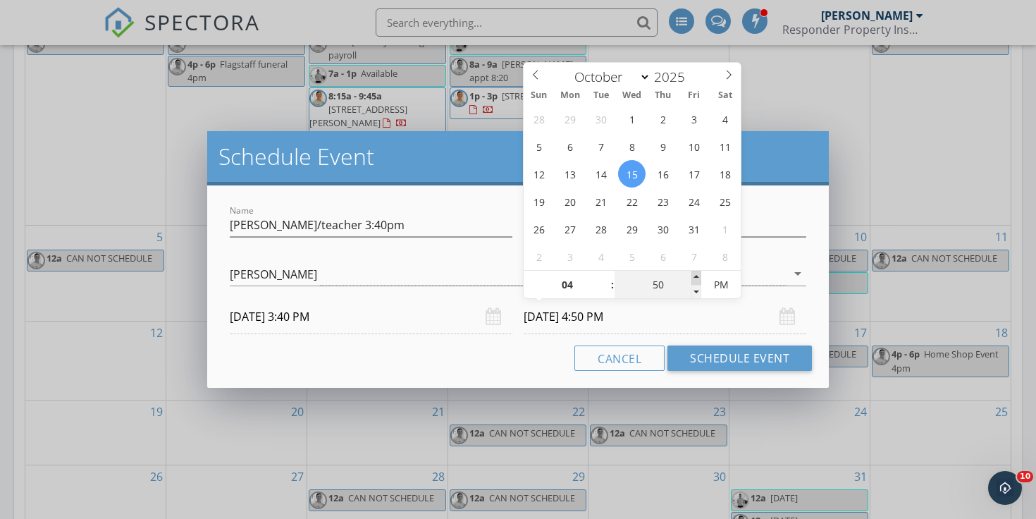
type input "[DATE] 4:55 PM"
click at [697, 275] on span at bounding box center [696, 278] width 10 height 14
type input "05"
type input "00"
type input "[DATE] 5:00 PM"
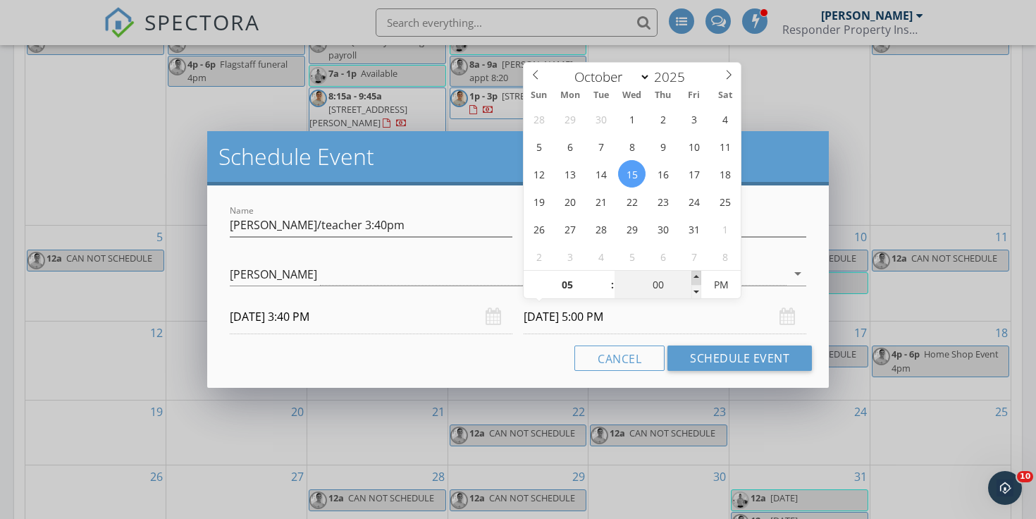
click at [697, 275] on span at bounding box center [696, 278] width 10 height 14
type input "05"
type input "[DATE] 5:05 PM"
click at [697, 275] on span at bounding box center [696, 278] width 10 height 14
type input "10"
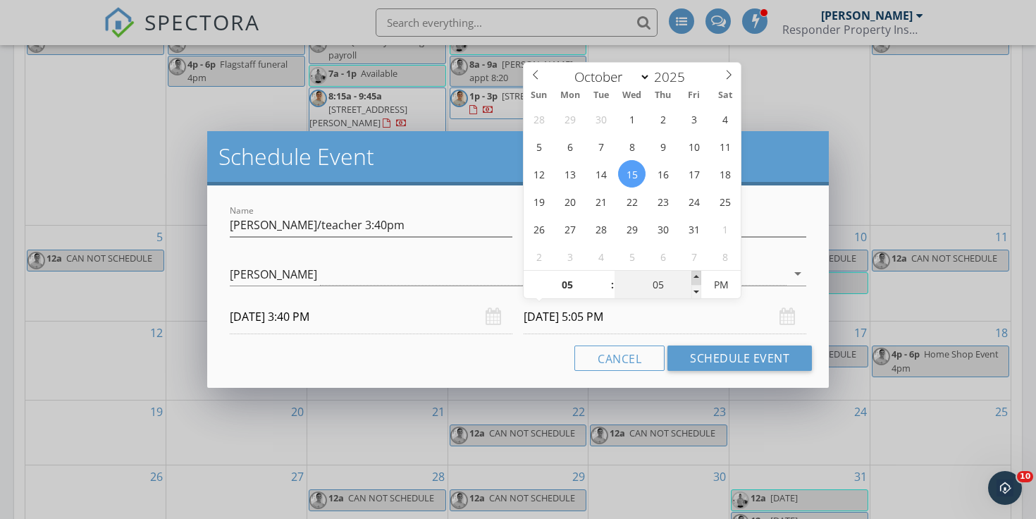
type input "[DATE] 5:10 PM"
click at [697, 275] on span at bounding box center [696, 278] width 10 height 14
type input "05"
type input "[DATE] 5:05 PM"
click at [698, 288] on span at bounding box center [696, 292] width 10 height 14
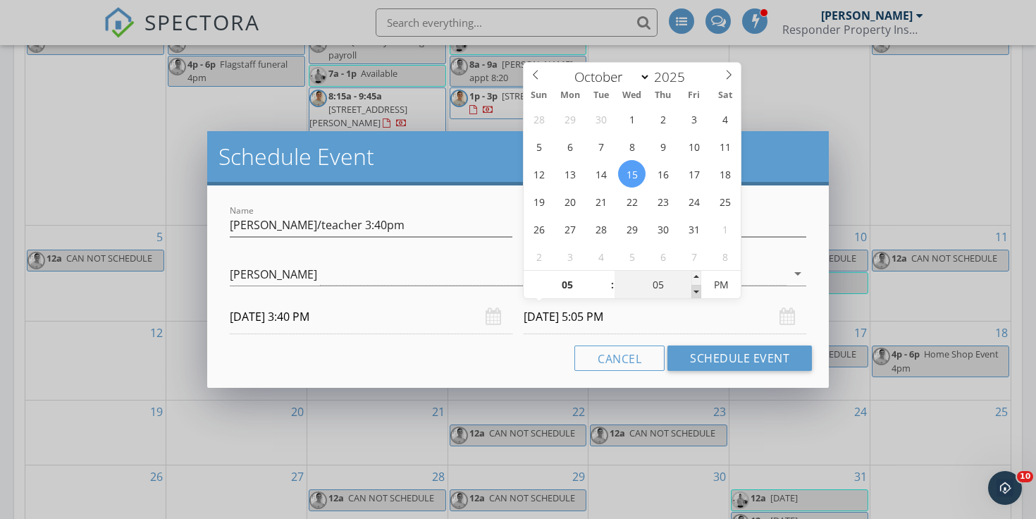
type input "00"
type input "[DATE] 5:00 PM"
click at [698, 288] on span at bounding box center [696, 292] width 10 height 14
type input "04"
type input "55"
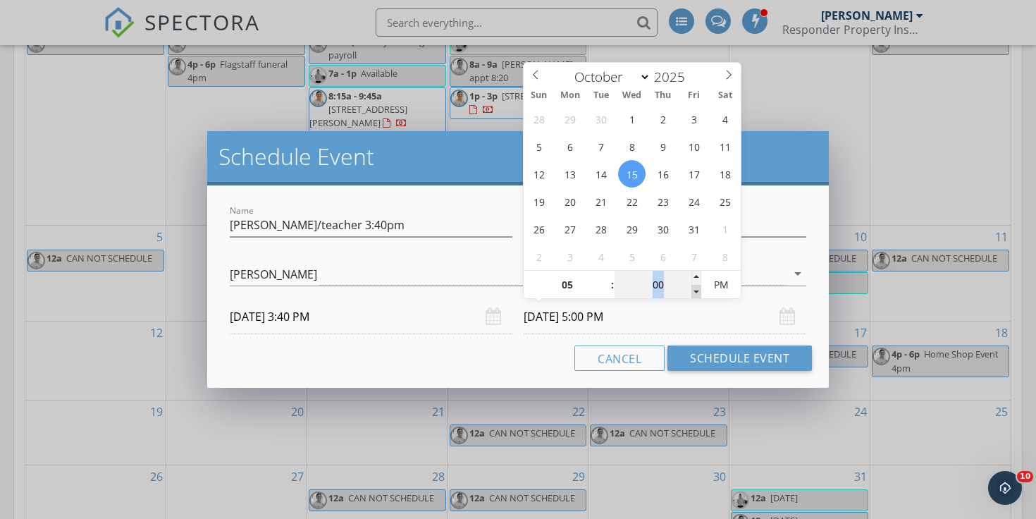
type input "[DATE] 4:55 PM"
click at [698, 289] on span at bounding box center [696, 292] width 10 height 14
type input "50"
type input "[DATE] 4:50 PM"
click at [698, 289] on span at bounding box center [696, 292] width 10 height 14
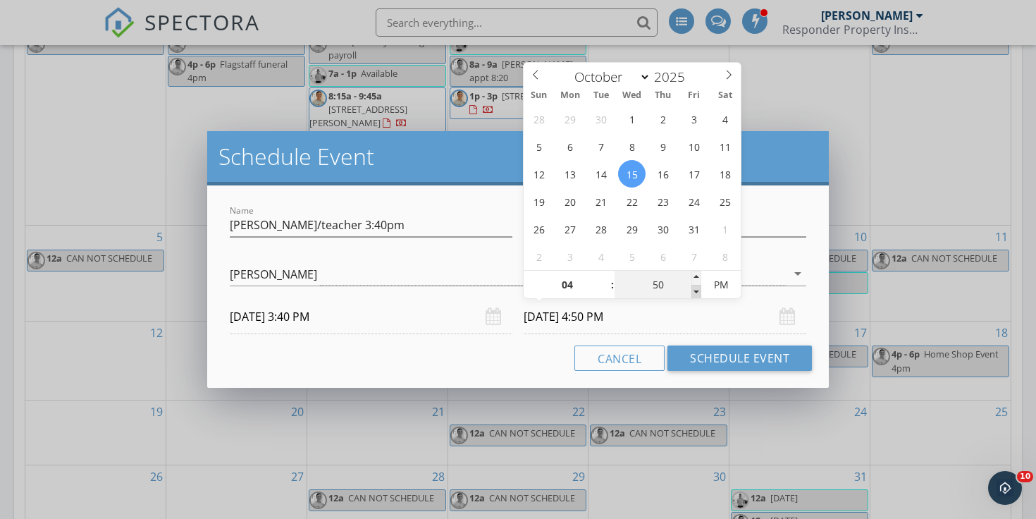
type input "45"
type input "[DATE] 4:45 PM"
click at [698, 289] on span at bounding box center [696, 292] width 10 height 14
type input "40"
type input "[DATE] 4:40 PM"
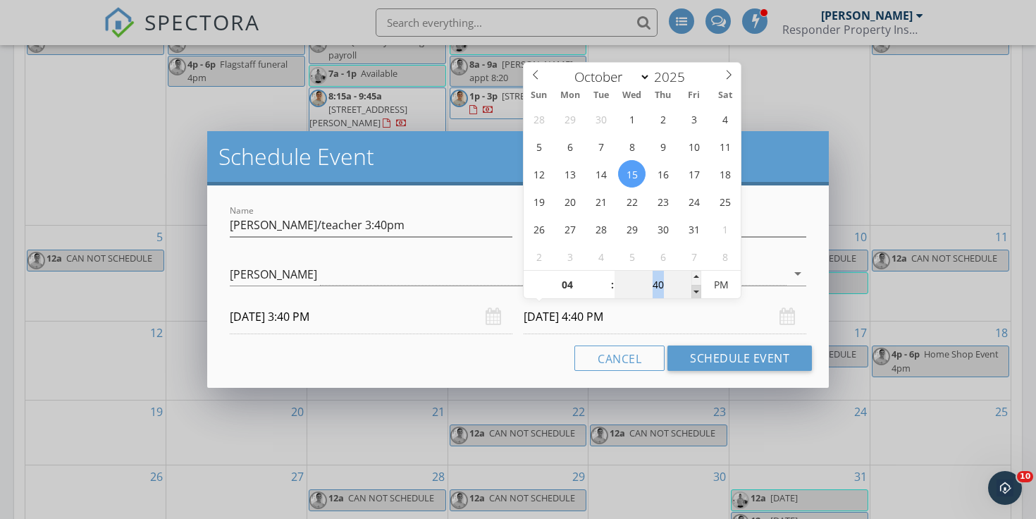
click at [698, 289] on span at bounding box center [696, 292] width 10 height 14
type input "35"
type input "[DATE] 4:35 PM"
click at [698, 289] on span at bounding box center [696, 292] width 10 height 14
type input "30"
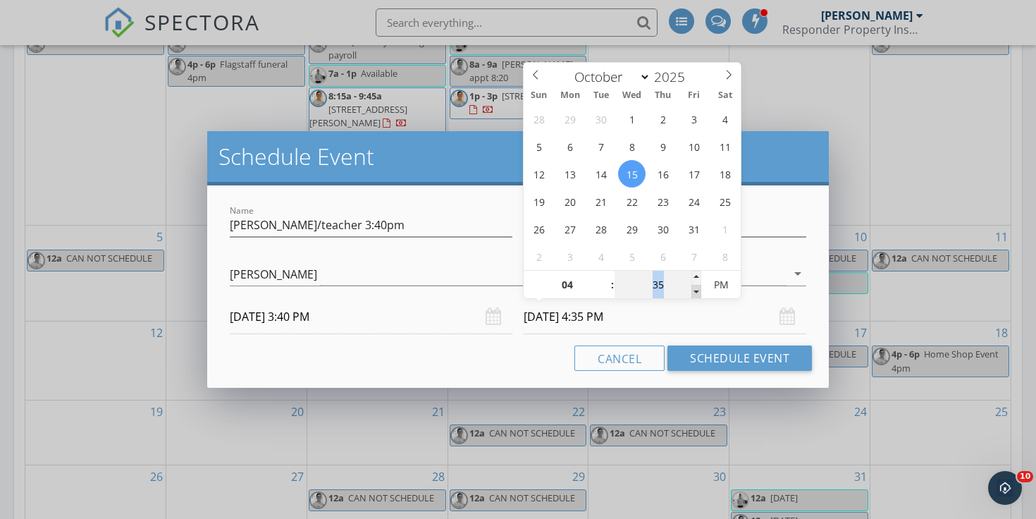
type input "[DATE] 4:30 PM"
click at [698, 289] on span at bounding box center [696, 292] width 10 height 14
type input "25"
type input "[DATE] 4:25 PM"
click at [698, 289] on span at bounding box center [696, 292] width 10 height 14
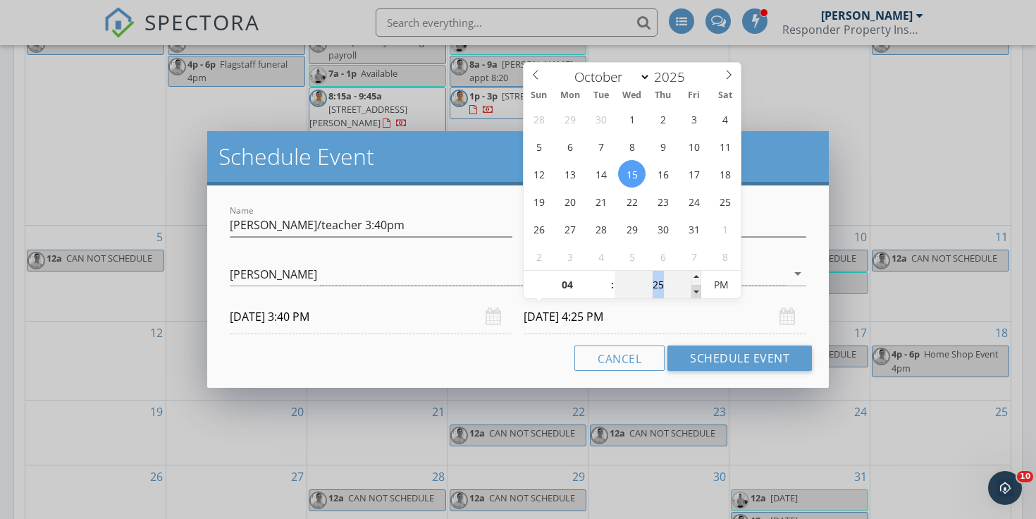
type input "20"
type input "[DATE] 4:20 PM"
click at [698, 289] on span at bounding box center [696, 292] width 10 height 14
type input "15"
type input "[DATE] 4:15 PM"
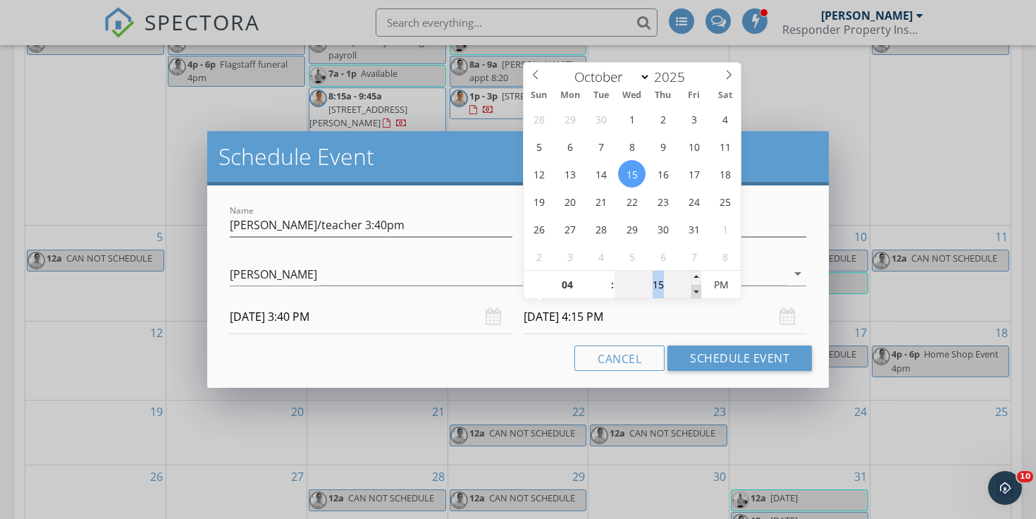
click at [698, 289] on span at bounding box center [696, 292] width 10 height 14
type input "10"
type input "[DATE] 4:10 PM"
click at [698, 289] on span at bounding box center [696, 292] width 10 height 14
type input "05"
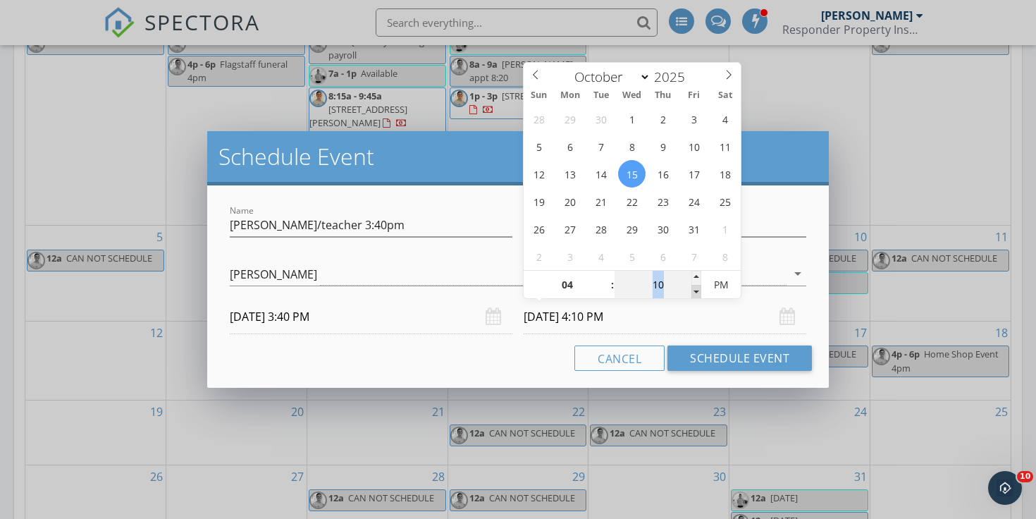
type input "[DATE] 4:05 PM"
click at [698, 289] on span at bounding box center [696, 292] width 10 height 14
type input "00"
type input "[DATE] 4:00 PM"
click at [698, 289] on span at bounding box center [696, 292] width 10 height 14
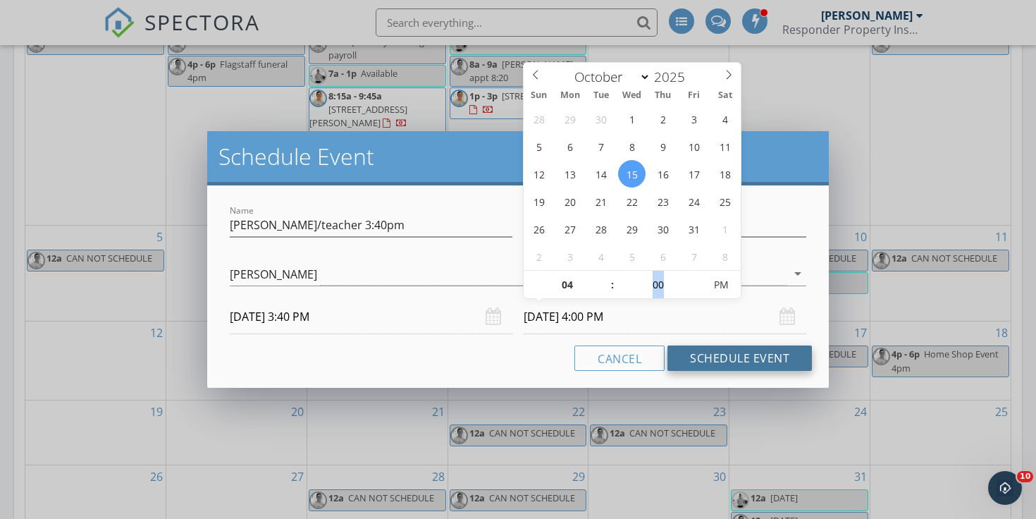
click at [703, 363] on button "Schedule Event" at bounding box center [740, 357] width 145 height 25
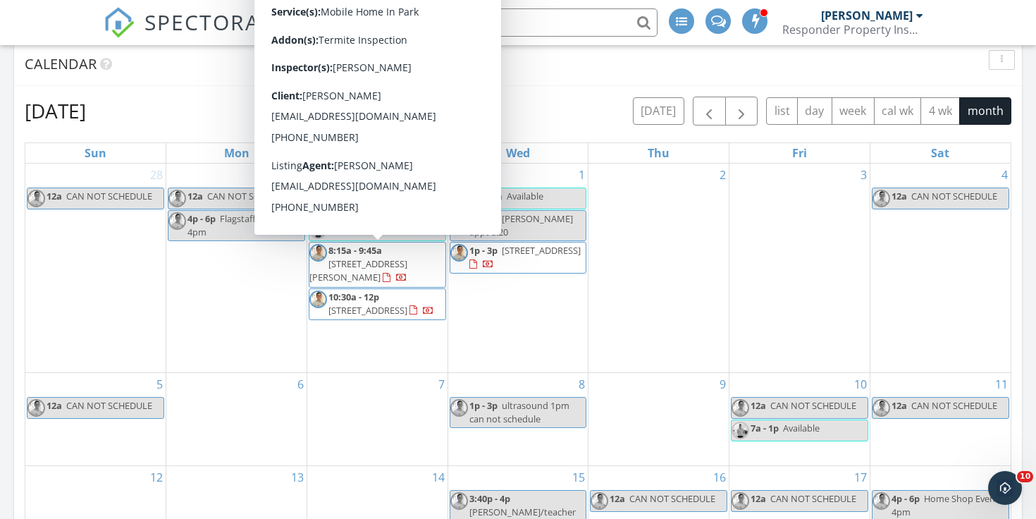
scroll to position [571, 0]
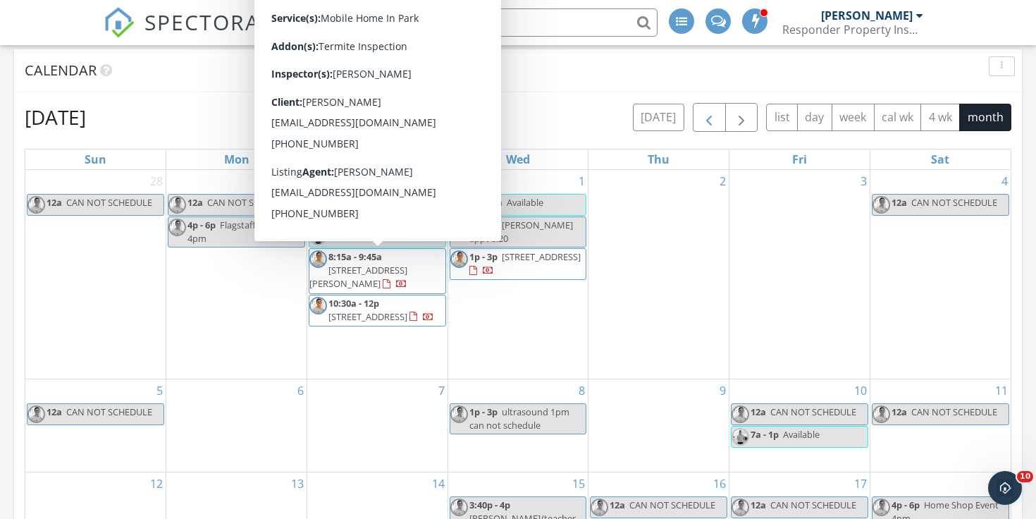
click at [716, 113] on span "button" at bounding box center [709, 117] width 17 height 17
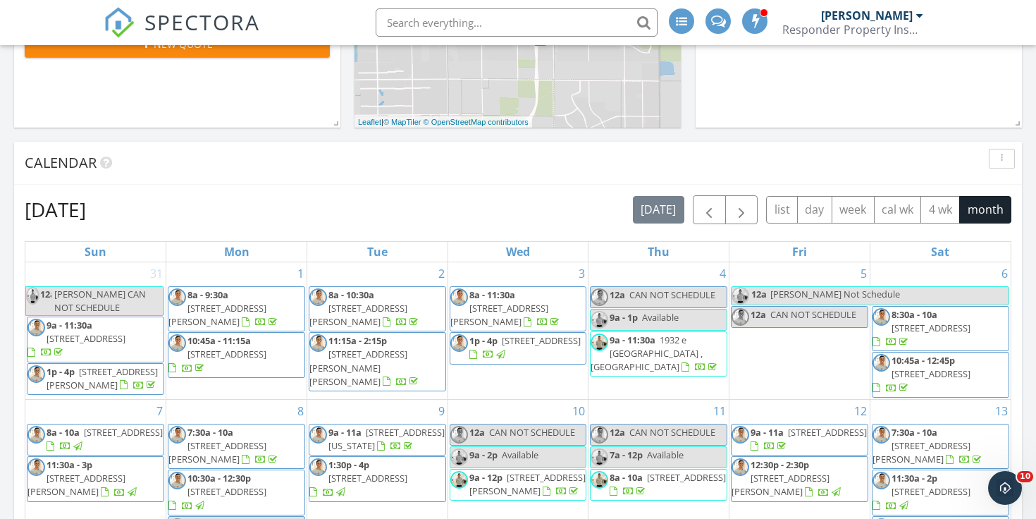
scroll to position [477, 0]
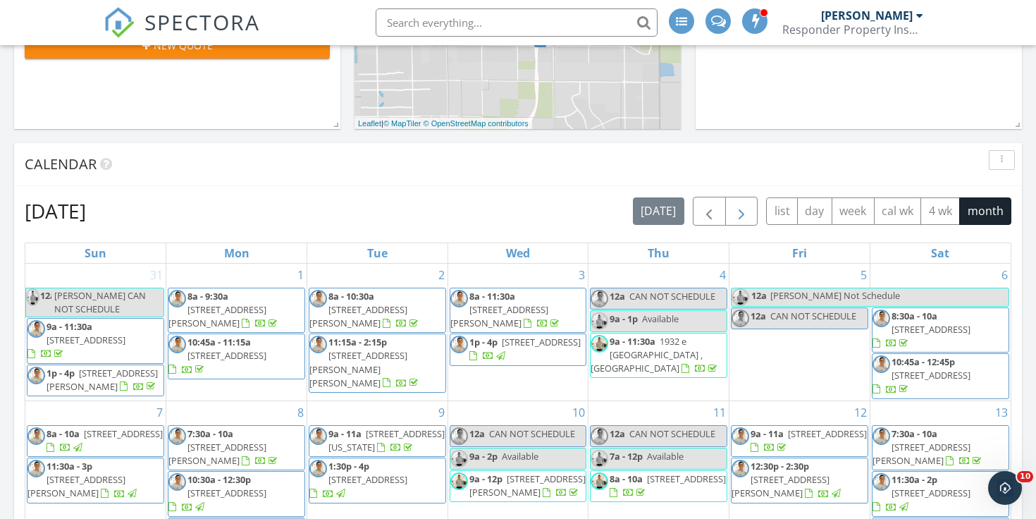
click at [730, 218] on button "button" at bounding box center [741, 211] width 33 height 29
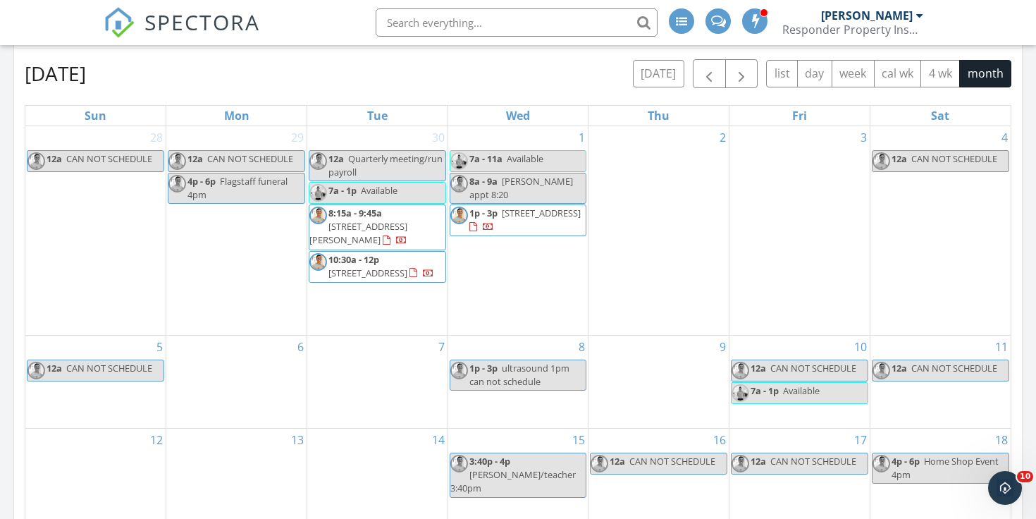
scroll to position [616, 0]
